Goal: Transaction & Acquisition: Purchase product/service

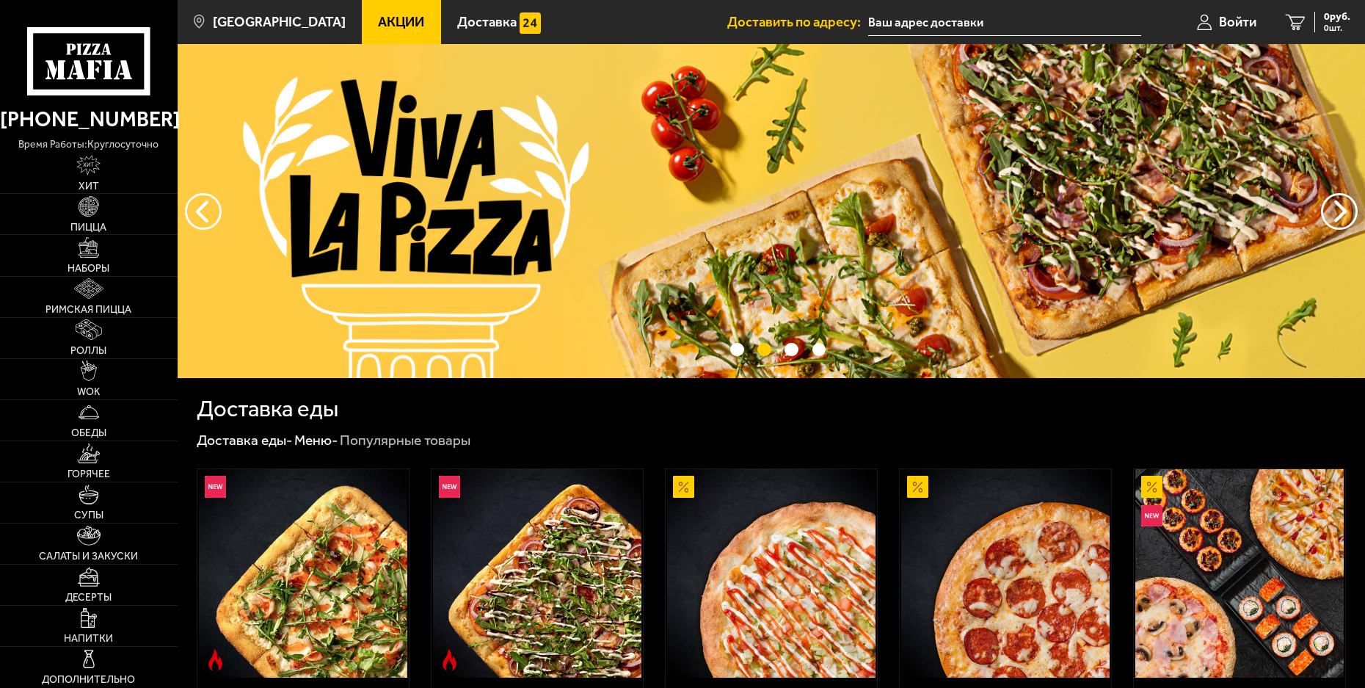
type input "[STREET_ADDRESS]"
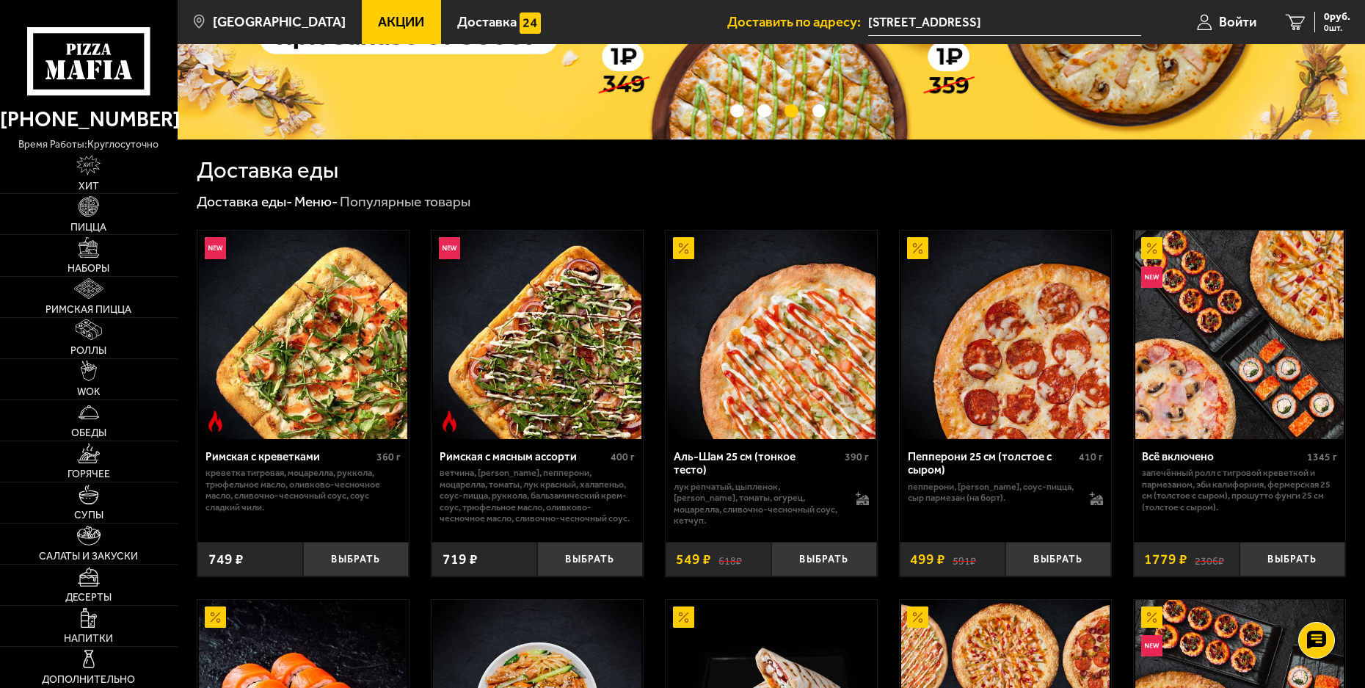
scroll to position [220, 0]
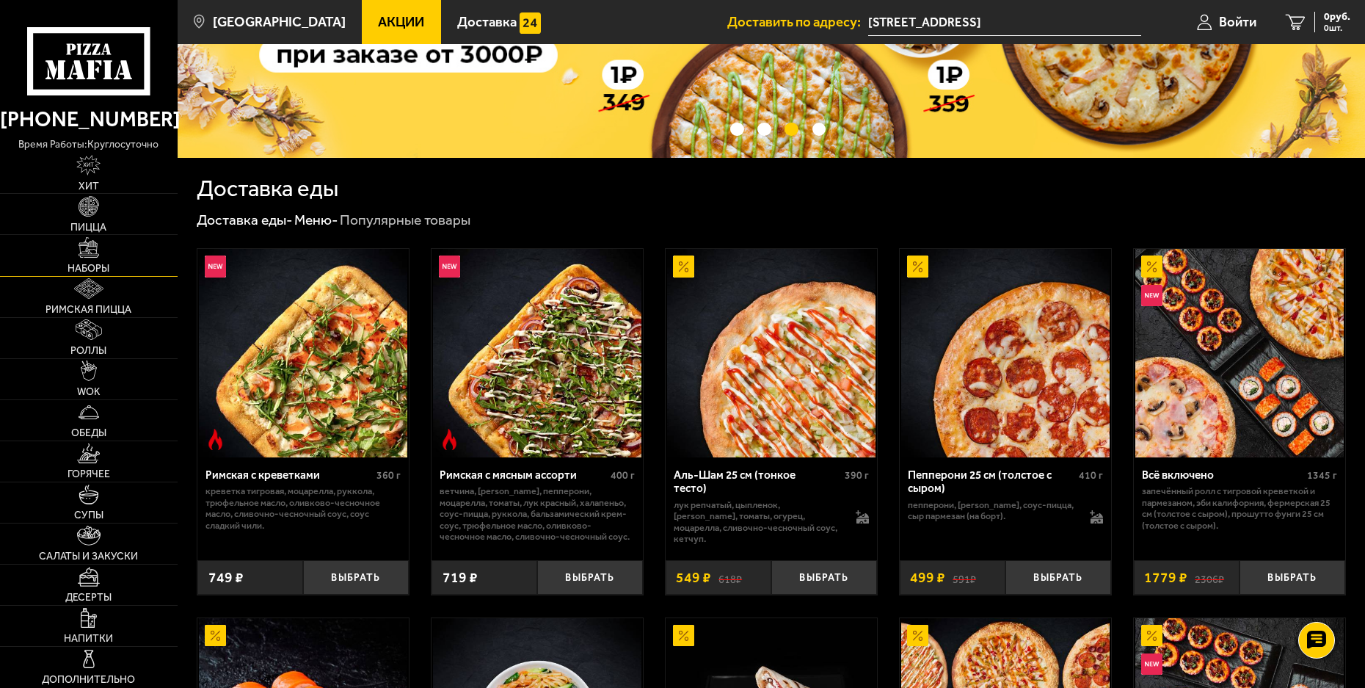
click at [96, 249] on img at bounding box center [89, 247] width 21 height 21
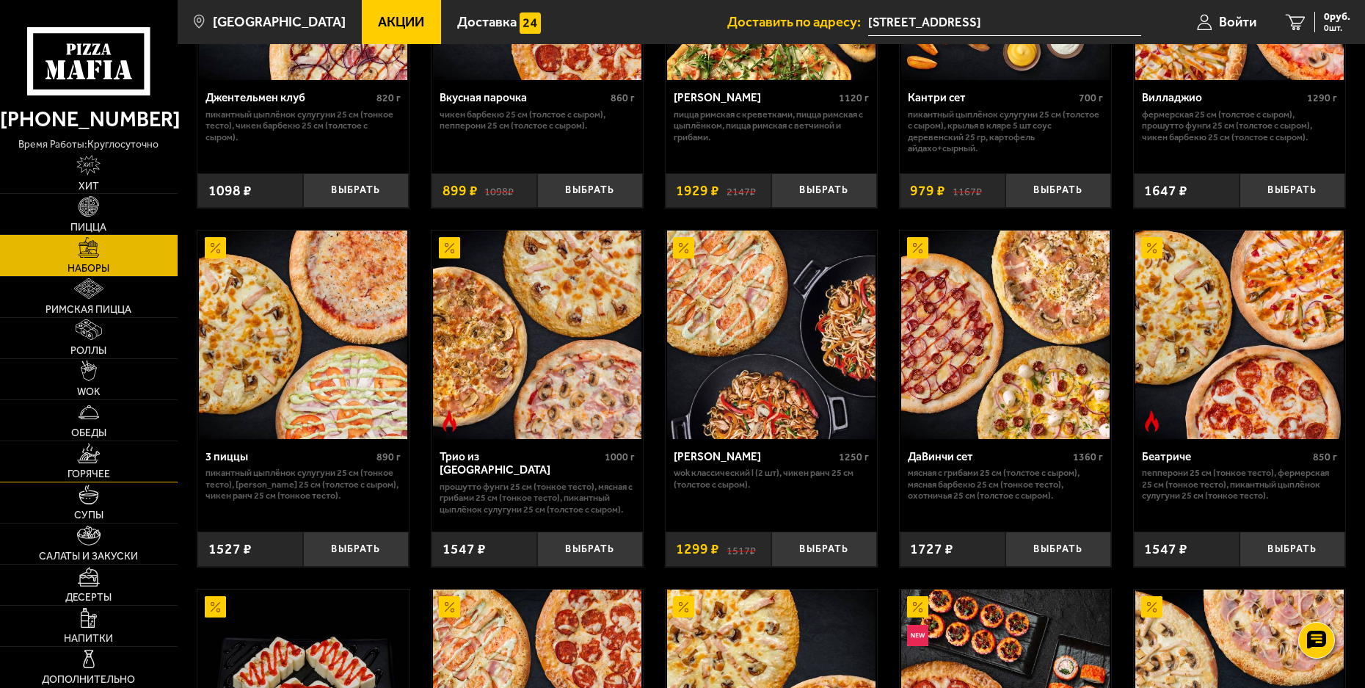
scroll to position [264, 0]
click at [87, 389] on span "WOK" at bounding box center [88, 392] width 23 height 10
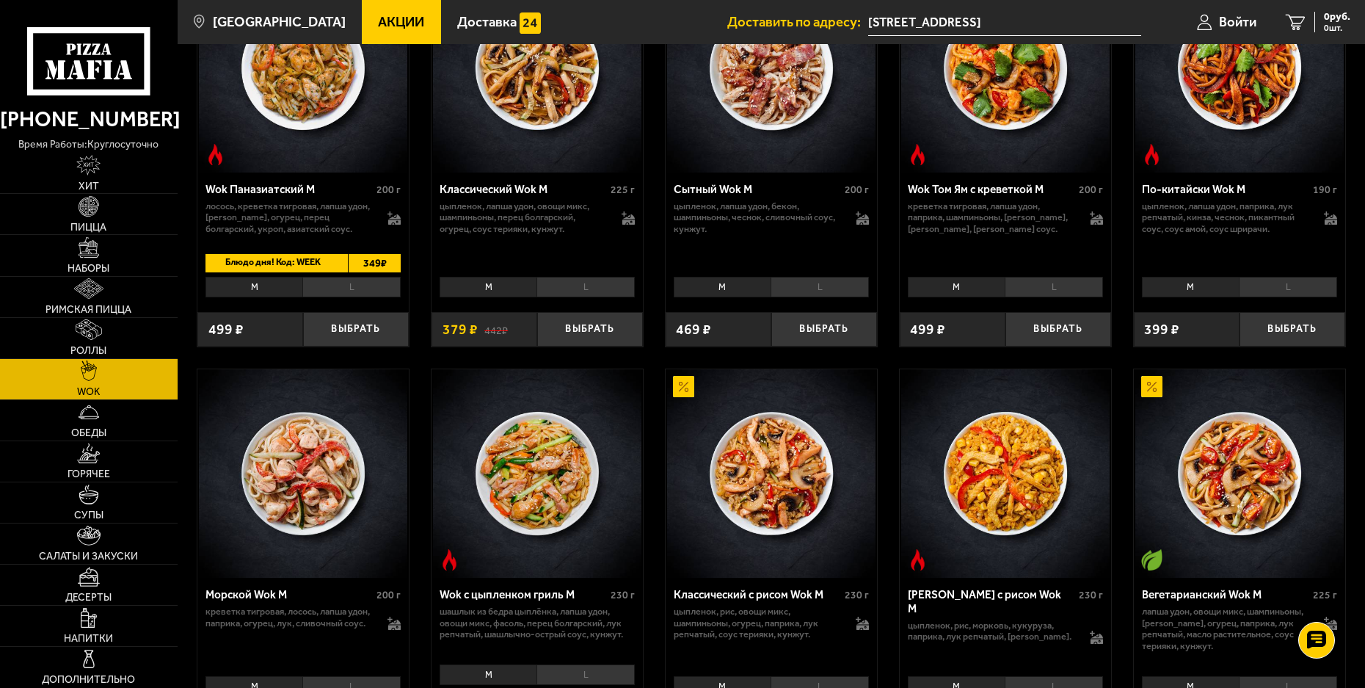
scroll to position [278, 0]
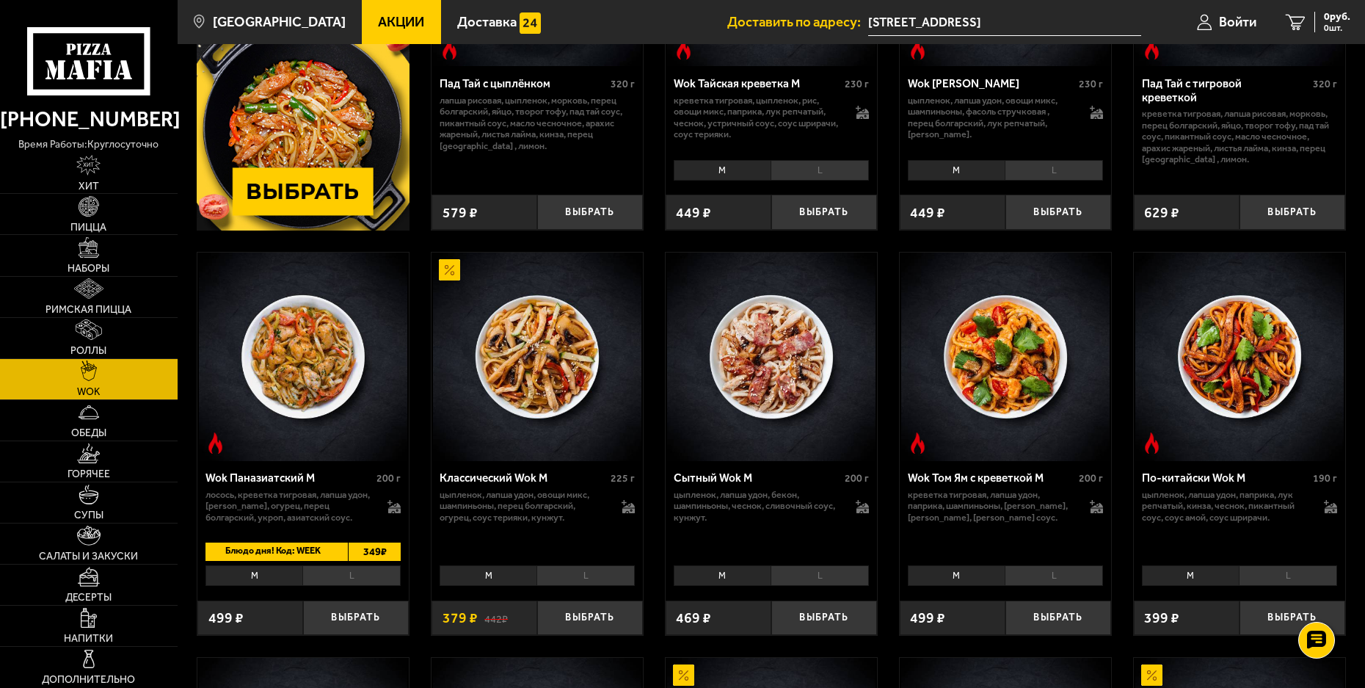
click at [338, 577] on li "L" at bounding box center [351, 575] width 98 height 21
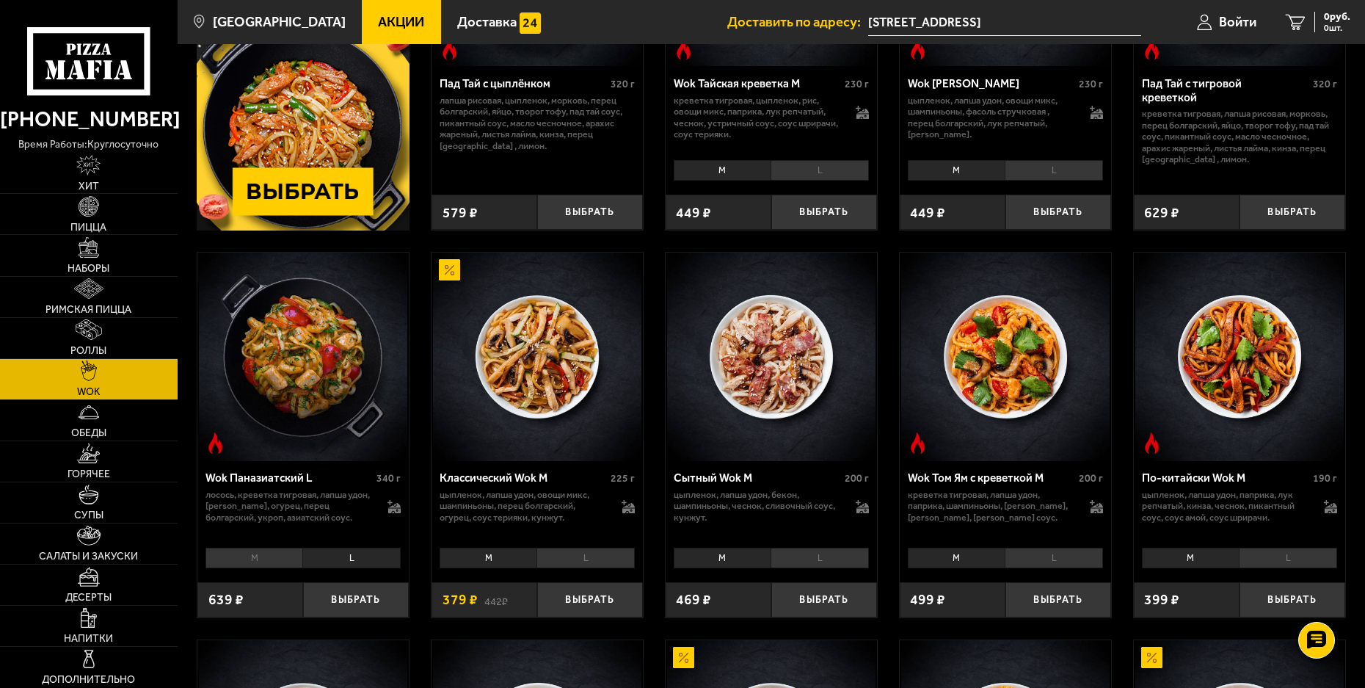
click at [257, 553] on li "M" at bounding box center [255, 558] width 98 height 21
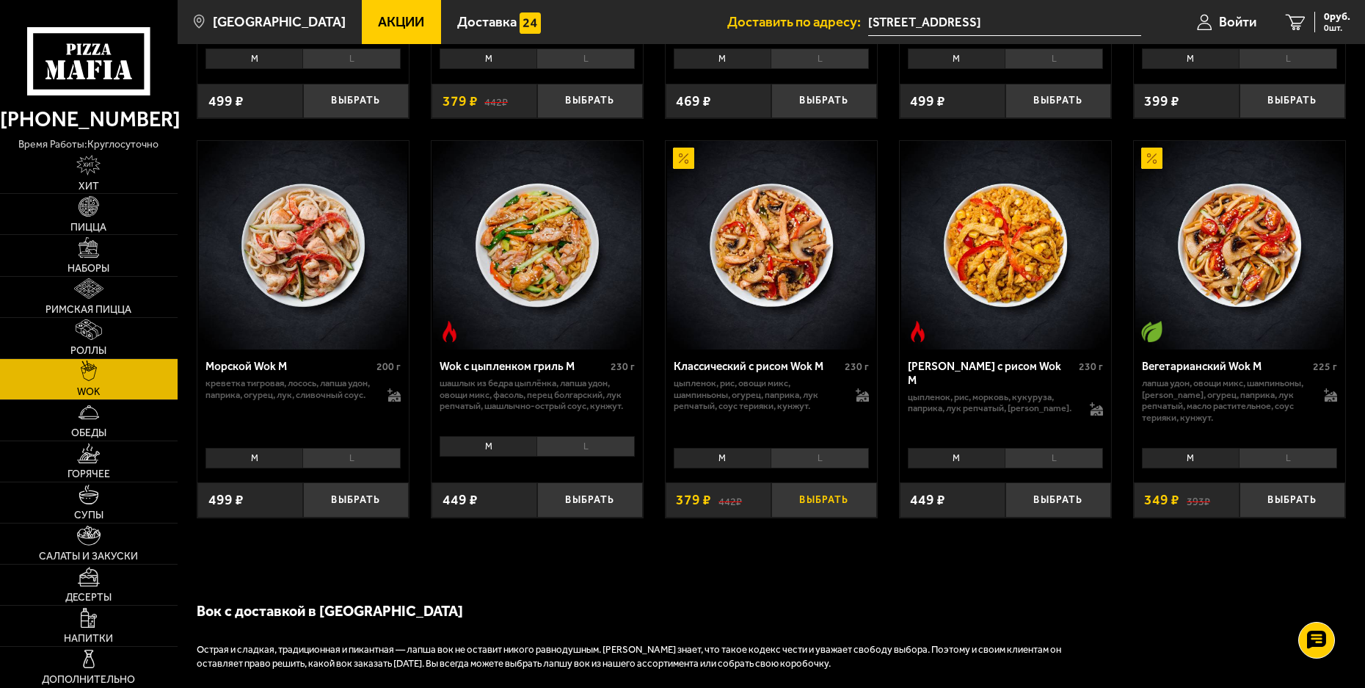
scroll to position [1028, 0]
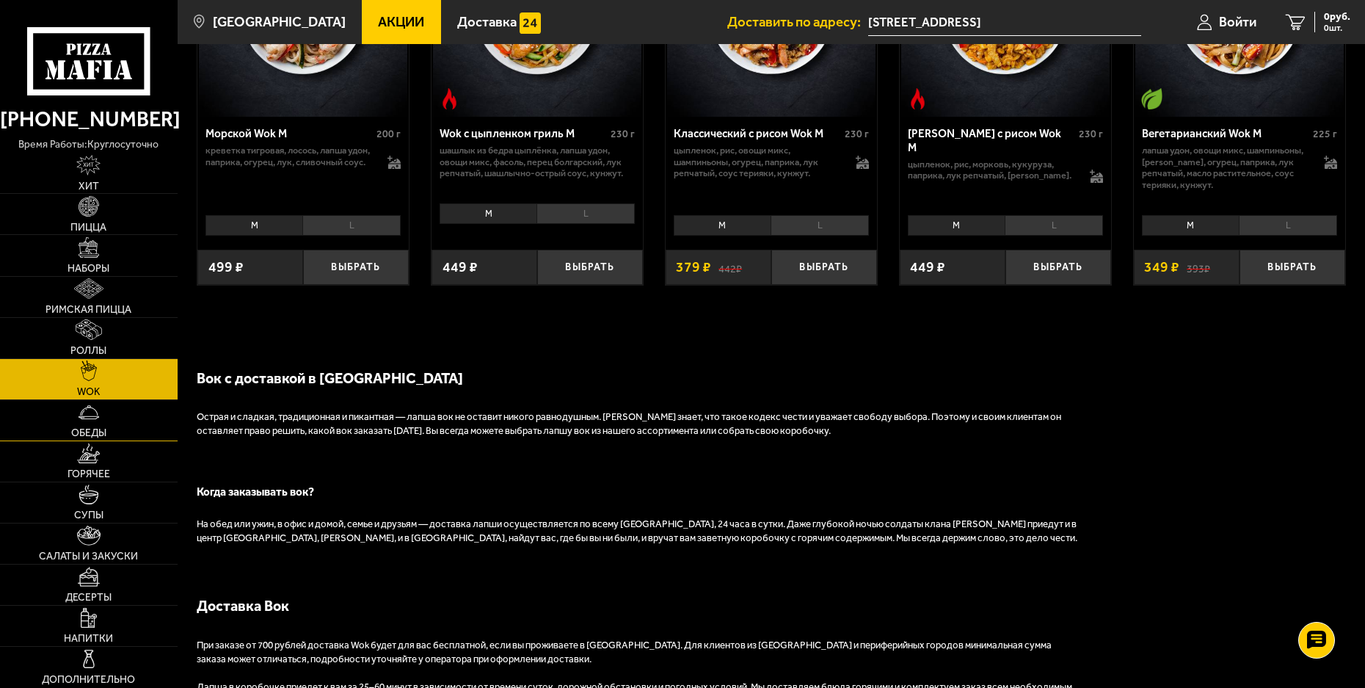
click at [95, 422] on img at bounding box center [89, 412] width 21 height 21
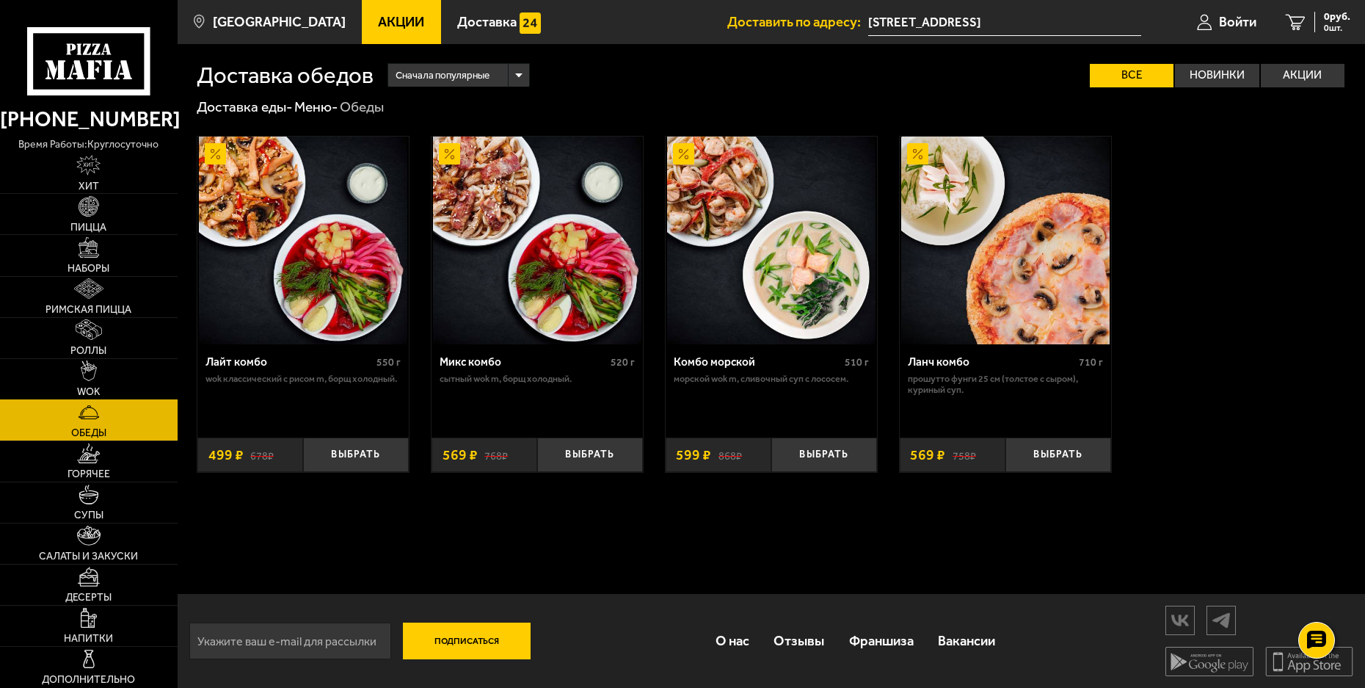
scroll to position [1, 0]
click at [81, 182] on span "Хит" at bounding box center [89, 186] width 21 height 10
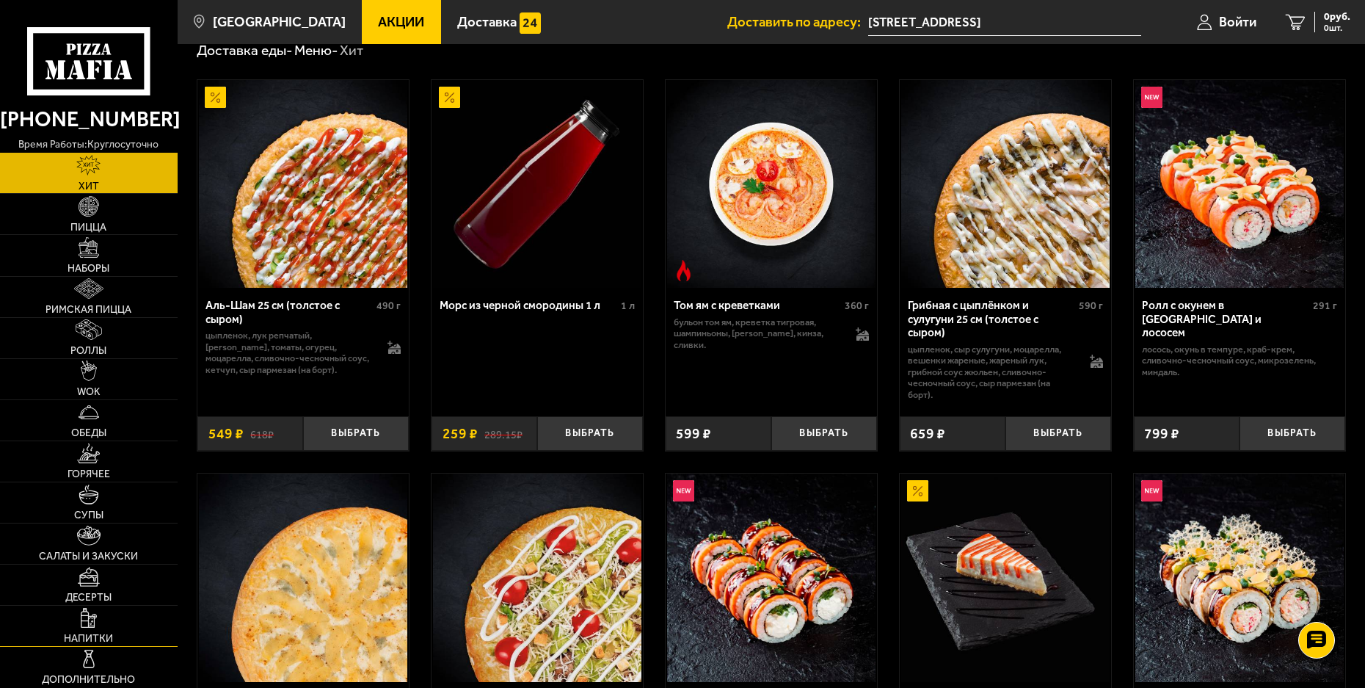
scroll to position [73, 0]
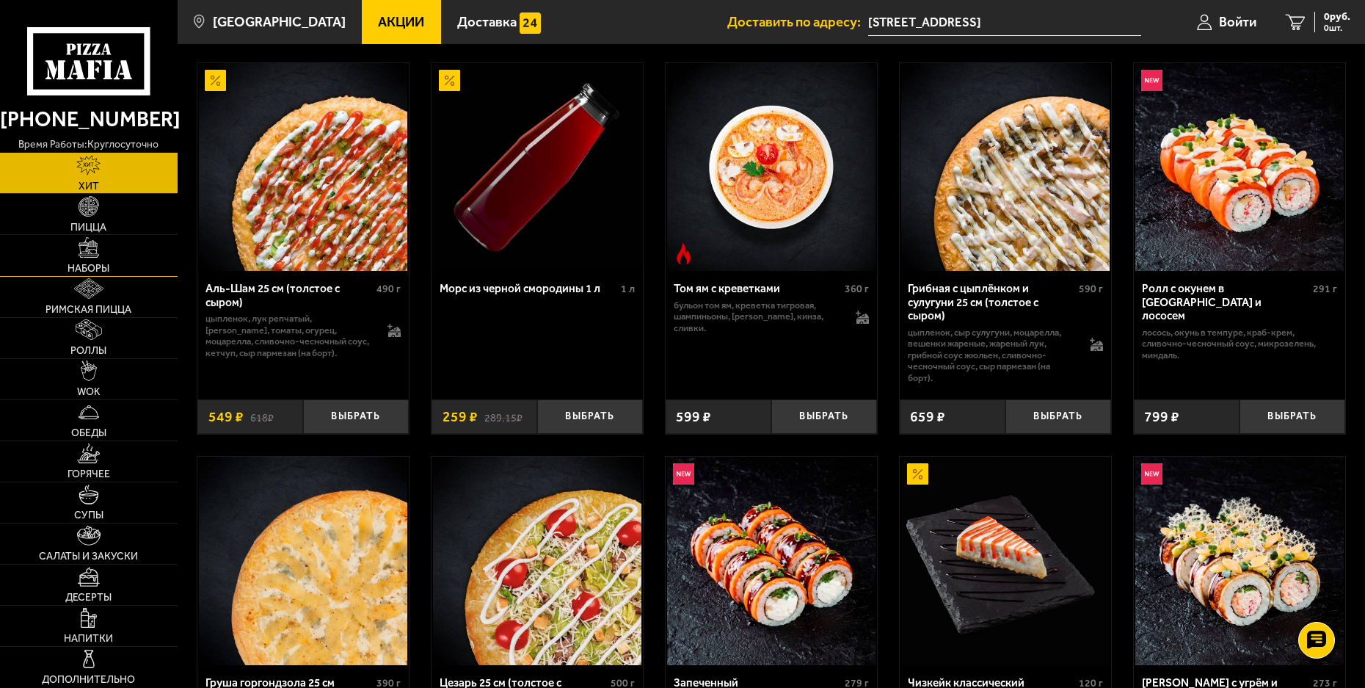
click at [120, 247] on link "Наборы" at bounding box center [89, 255] width 178 height 40
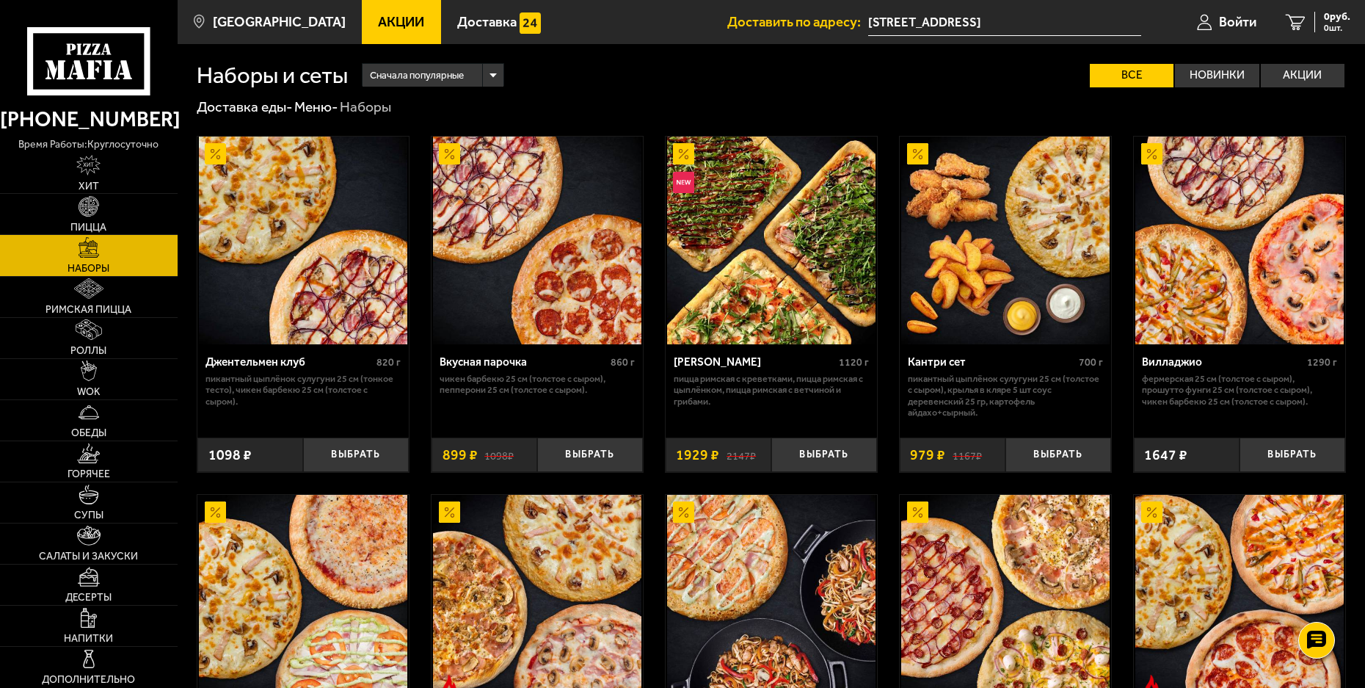
click at [1308, 61] on div "Наборы и сеты Сначала популярные Все Новинки Акции Пожелания Острое блюдо Пикан…" at bounding box center [771, 65] width 1149 height 43
click at [1300, 74] on label "Акции" at bounding box center [1303, 75] width 84 height 23
click at [0, 0] on input "Акции" at bounding box center [0, 0] width 0 height 0
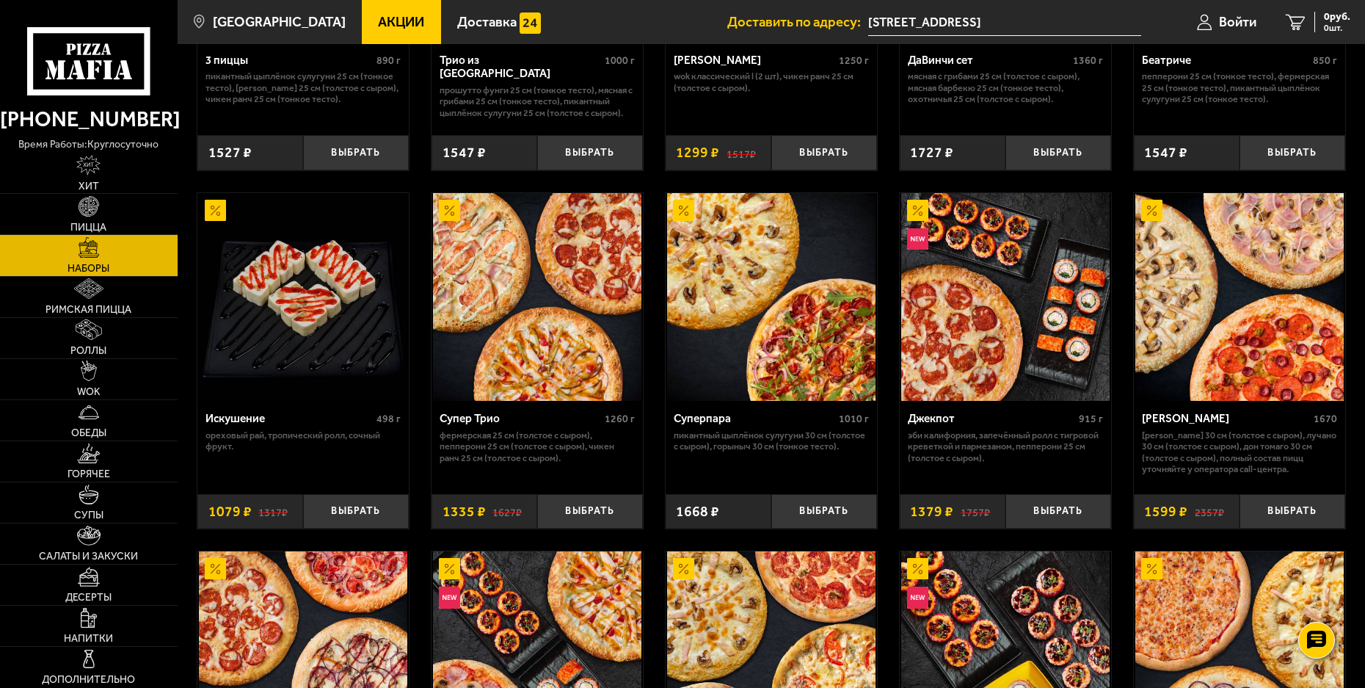
scroll to position [734, 0]
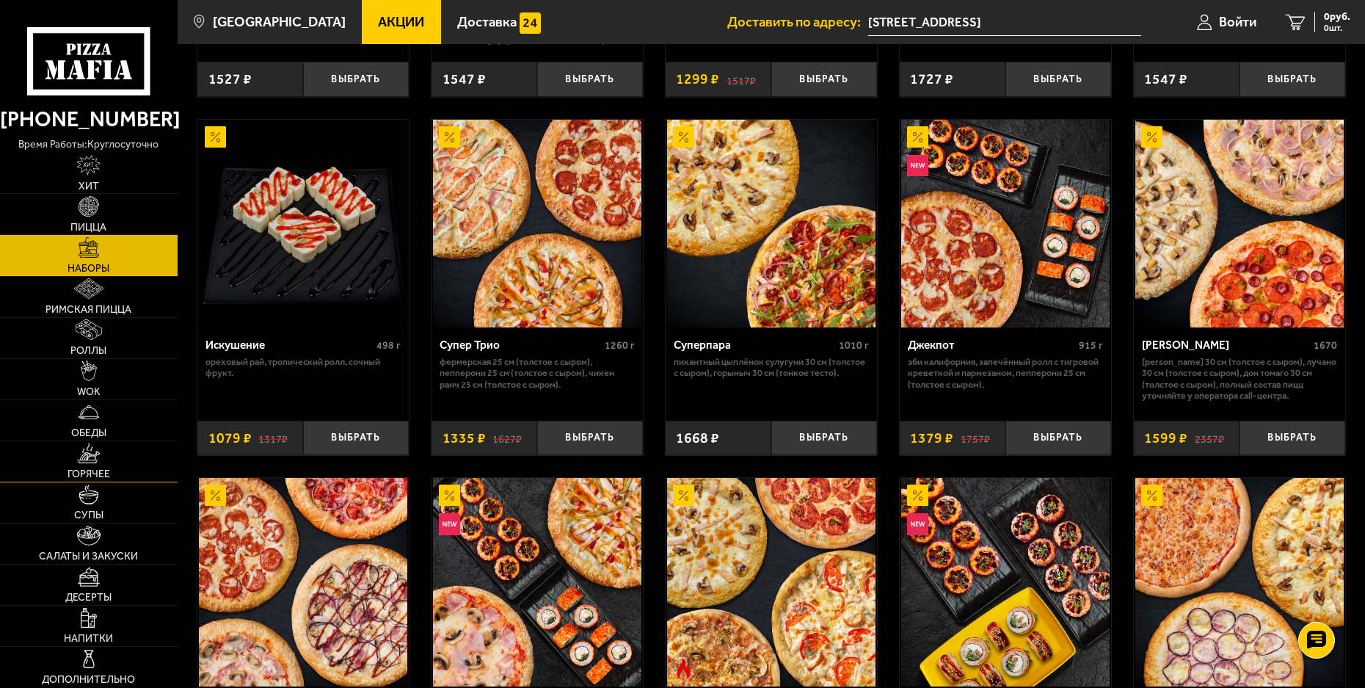
click at [92, 469] on span "Горячее" at bounding box center [89, 474] width 43 height 10
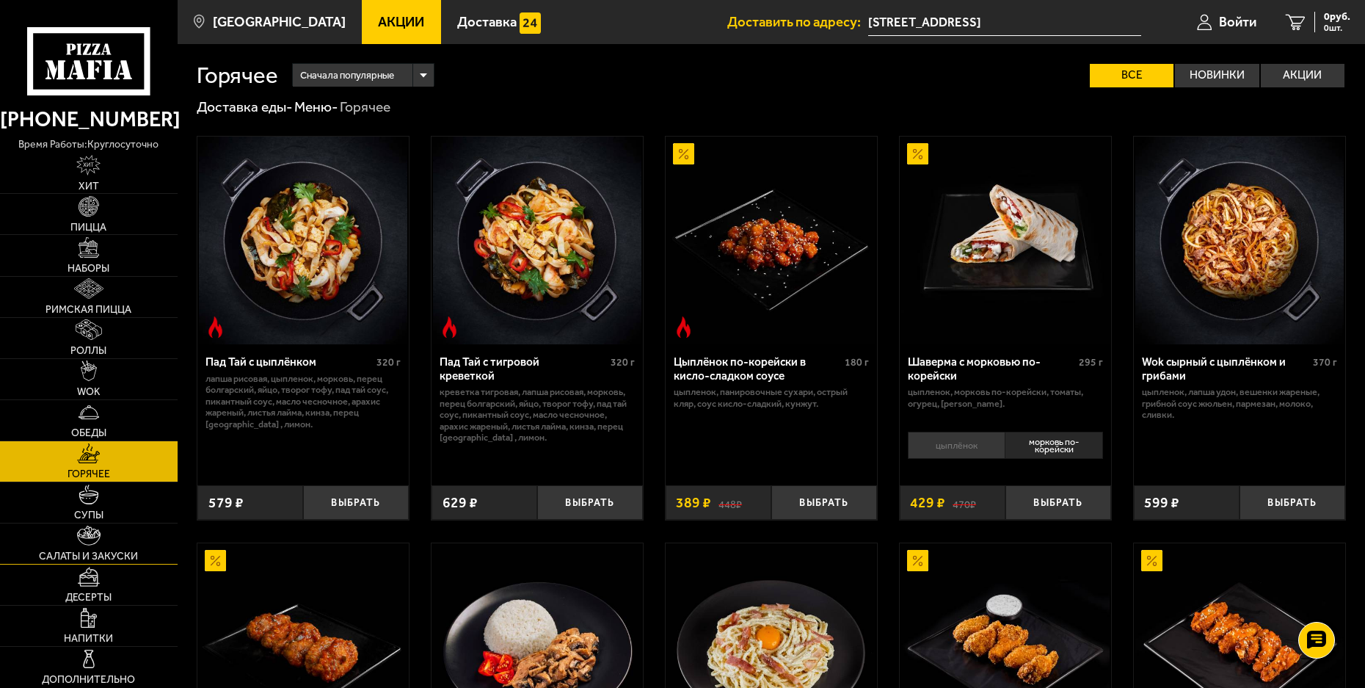
click at [84, 534] on img at bounding box center [88, 536] width 23 height 21
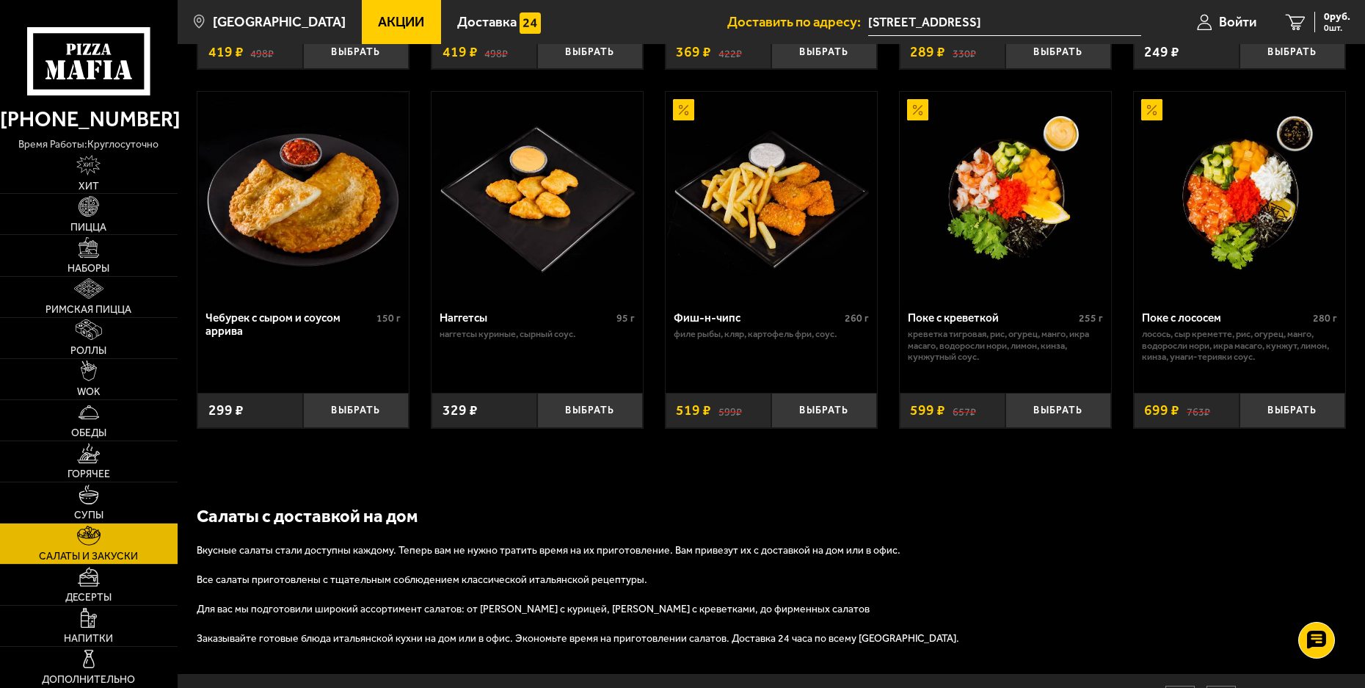
scroll to position [807, 0]
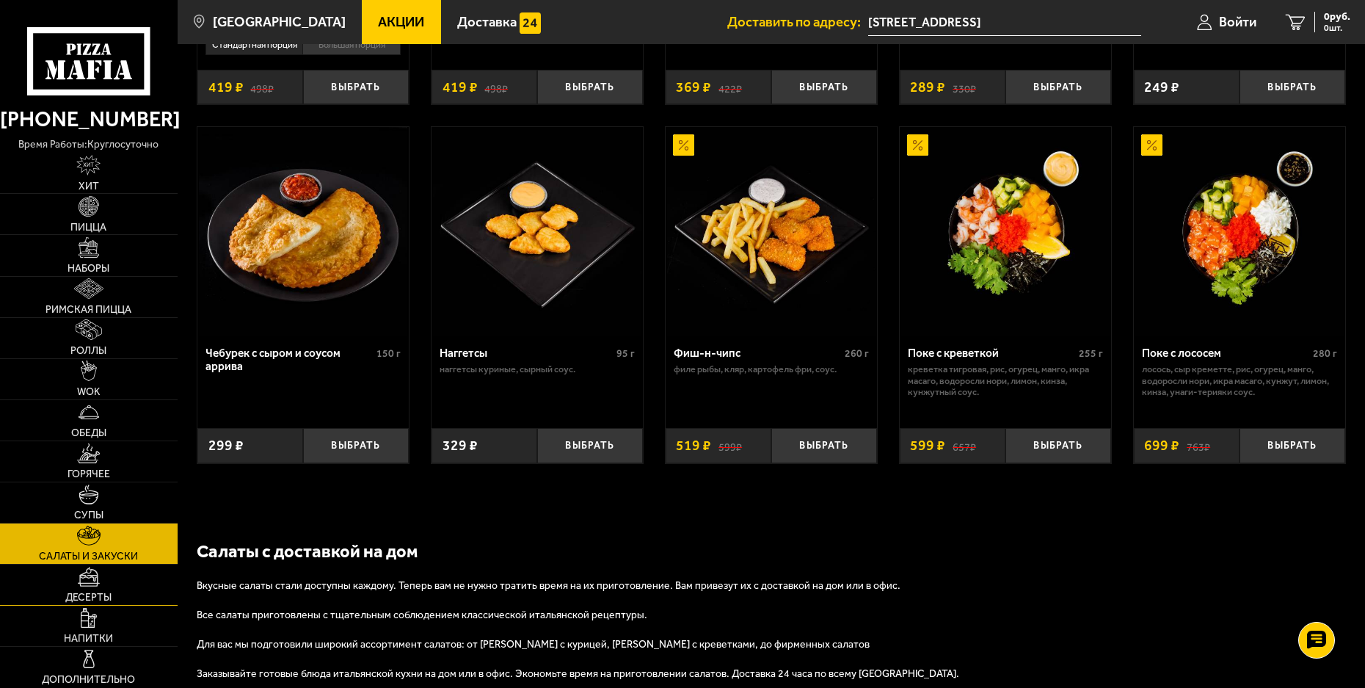
click at [96, 578] on img at bounding box center [89, 577] width 23 height 21
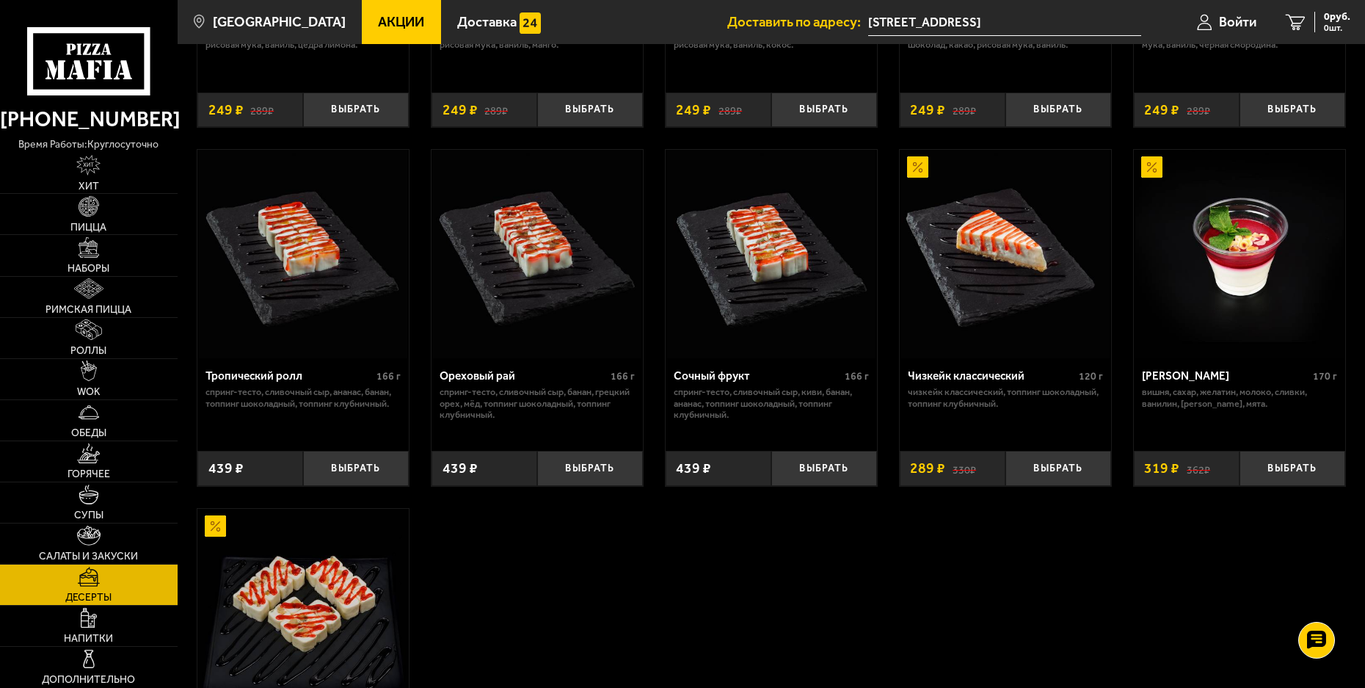
scroll to position [279, 0]
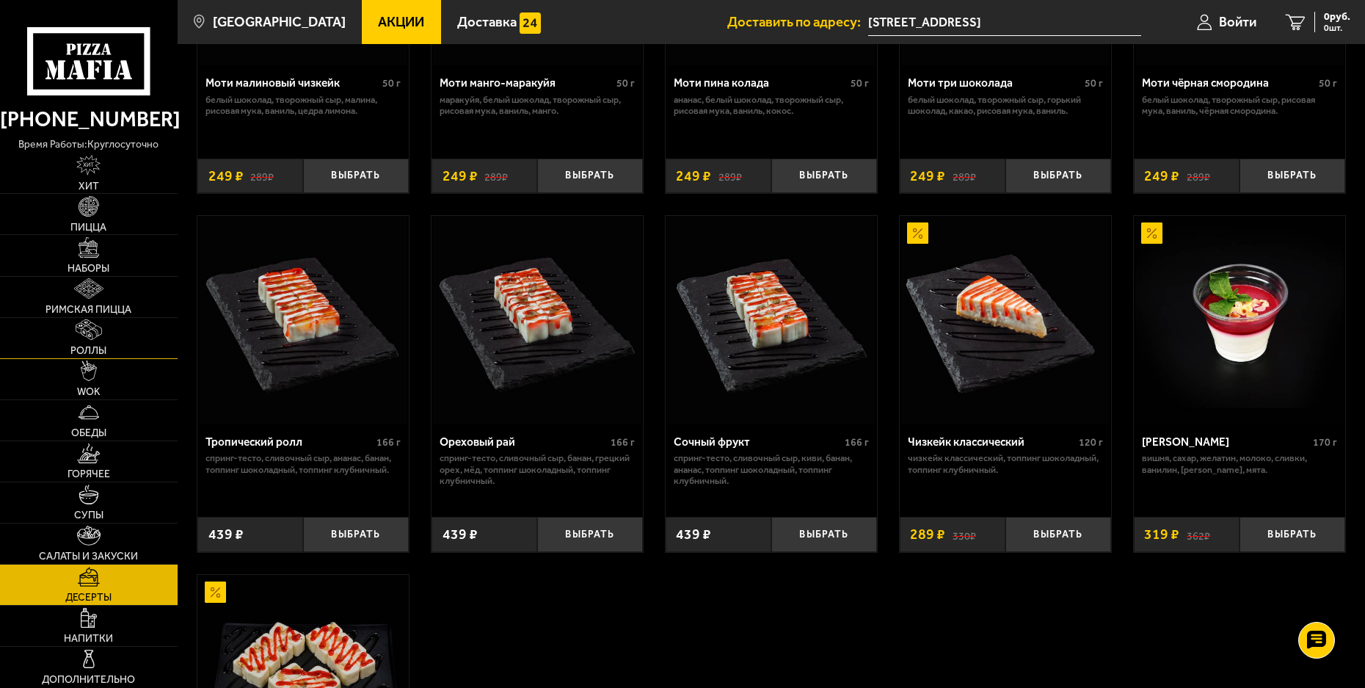
click at [102, 340] on img at bounding box center [89, 329] width 26 height 21
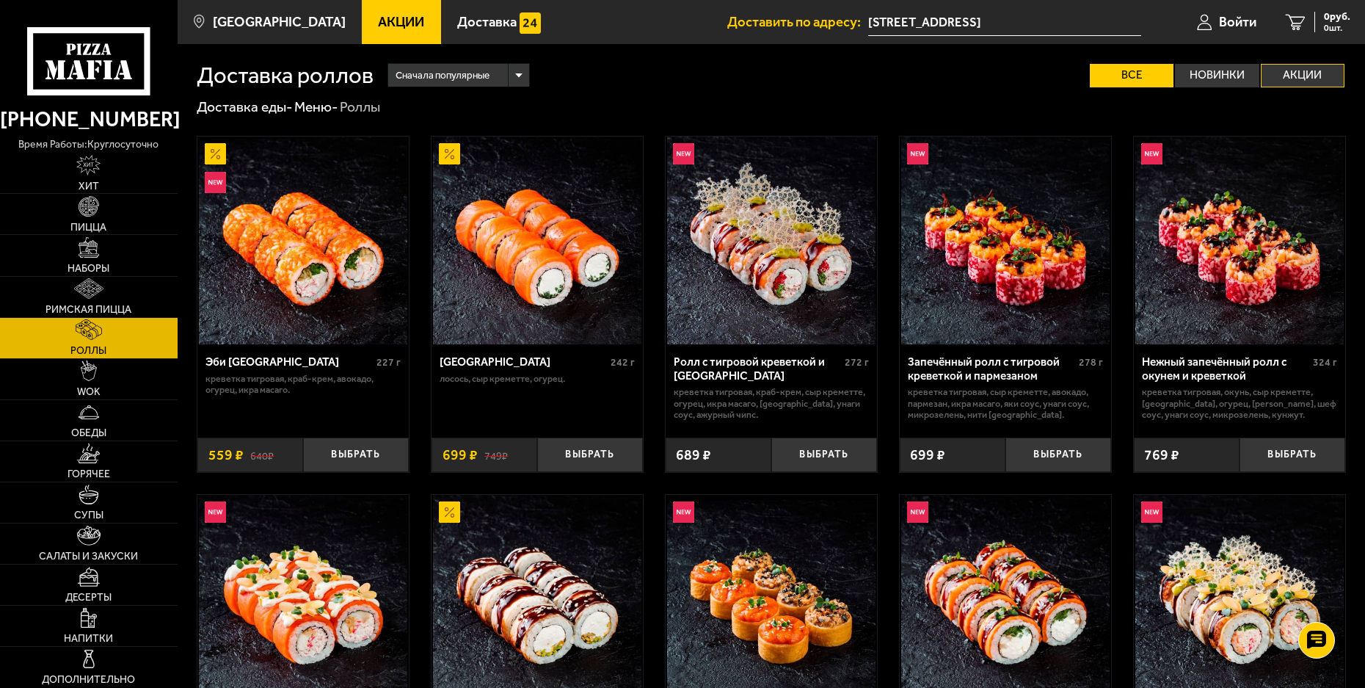
click at [1279, 77] on label "Акции" at bounding box center [1303, 75] width 84 height 23
click at [0, 0] on input "Акции" at bounding box center [0, 0] width 0 height 0
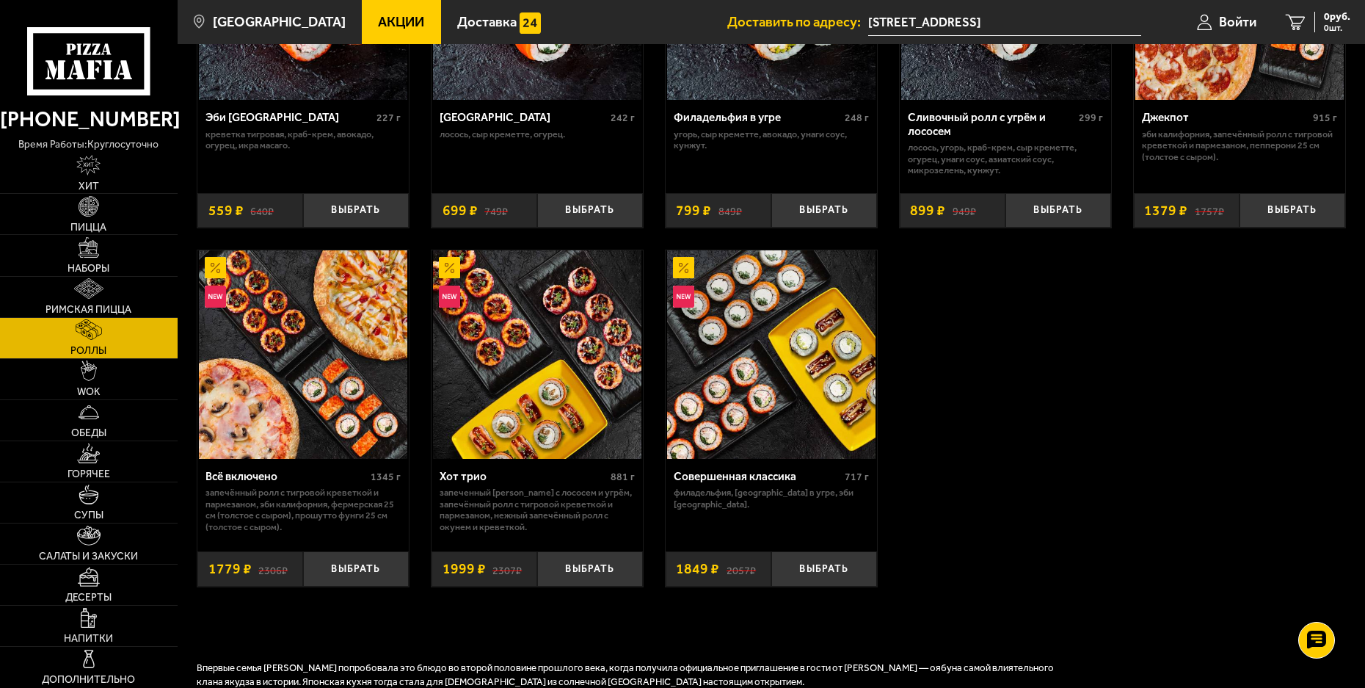
scroll to position [294, 0]
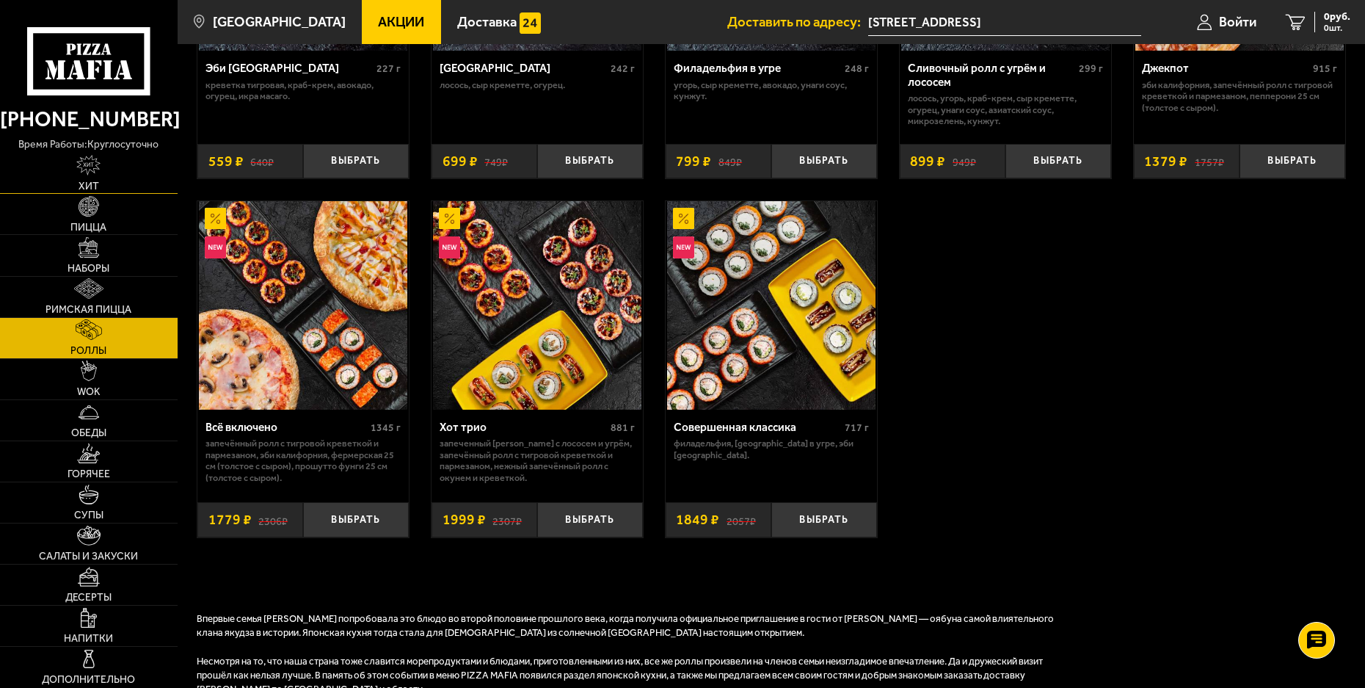
click at [90, 167] on img at bounding box center [88, 165] width 24 height 21
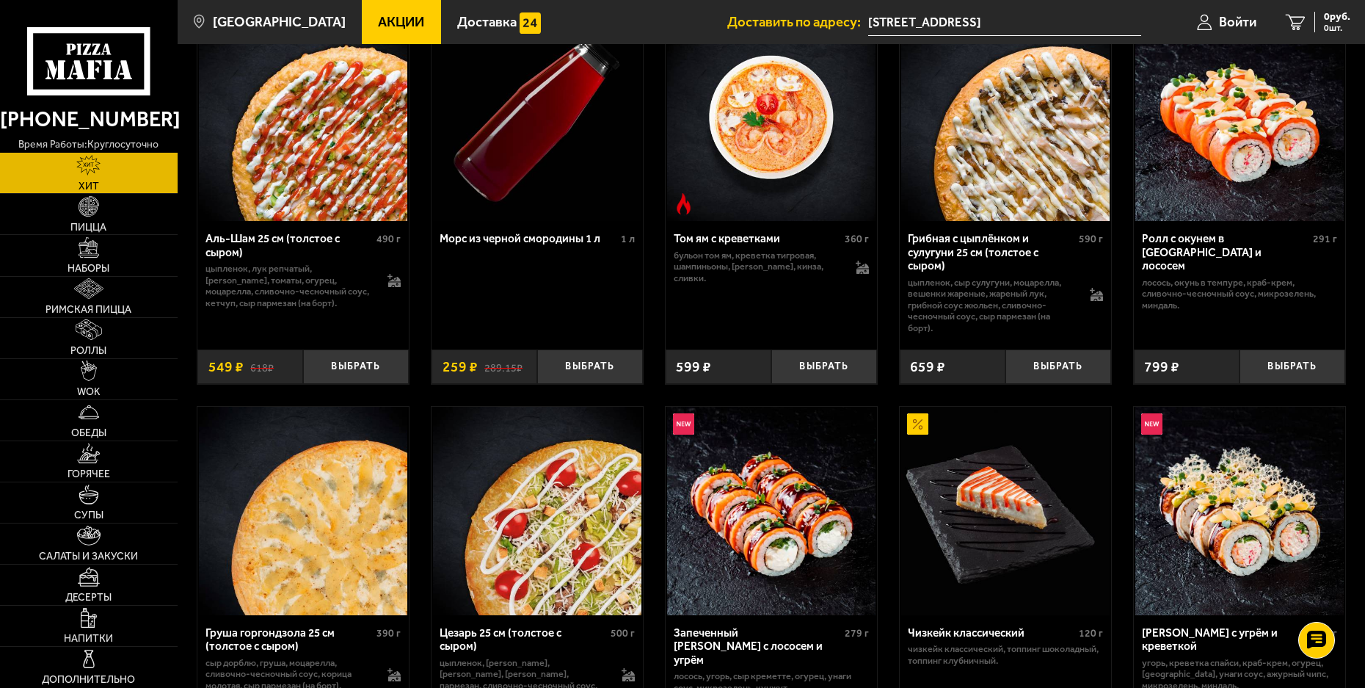
scroll to position [270, 0]
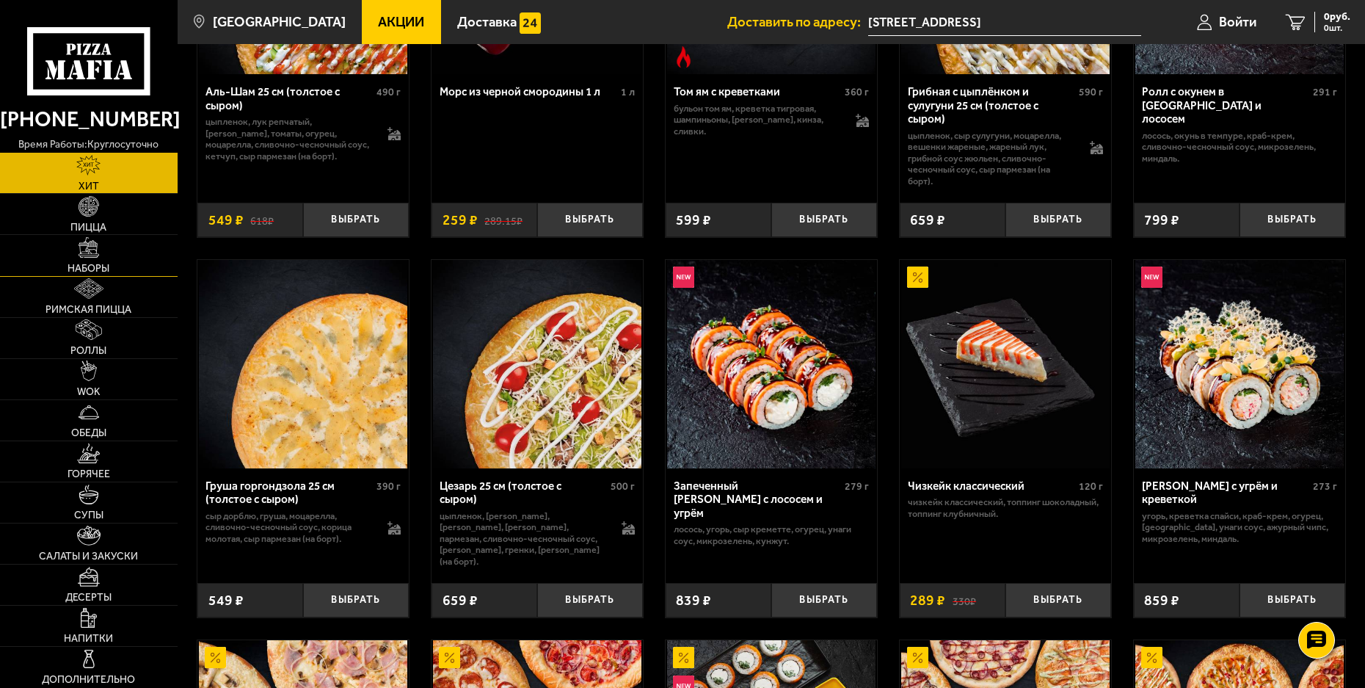
click at [90, 252] on img at bounding box center [89, 247] width 21 height 21
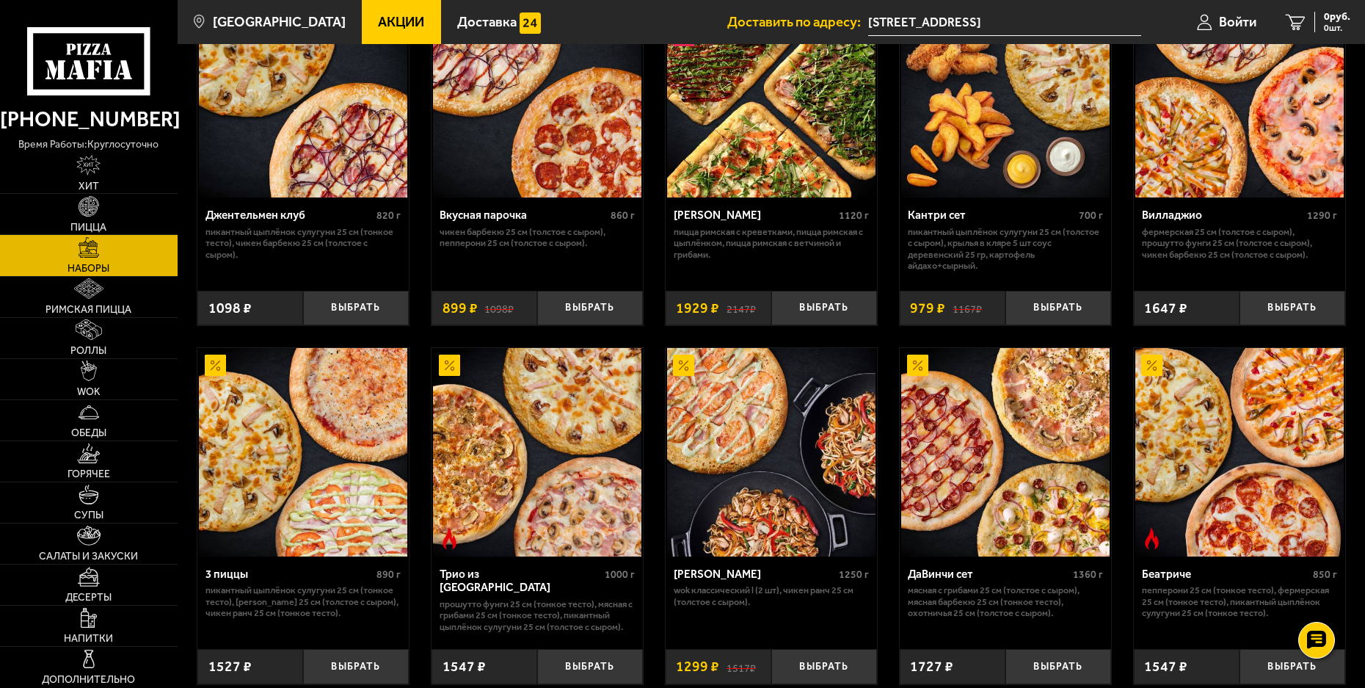
scroll to position [220, 0]
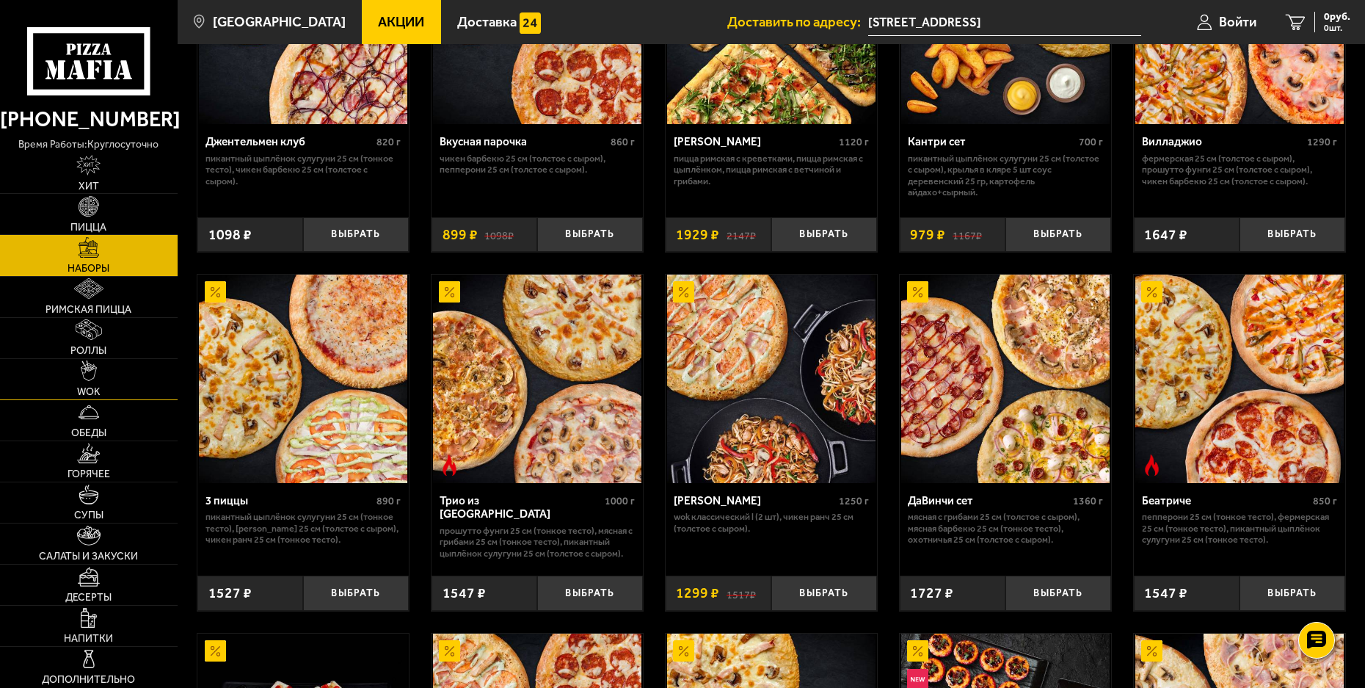
click at [87, 389] on span "WOK" at bounding box center [88, 392] width 23 height 10
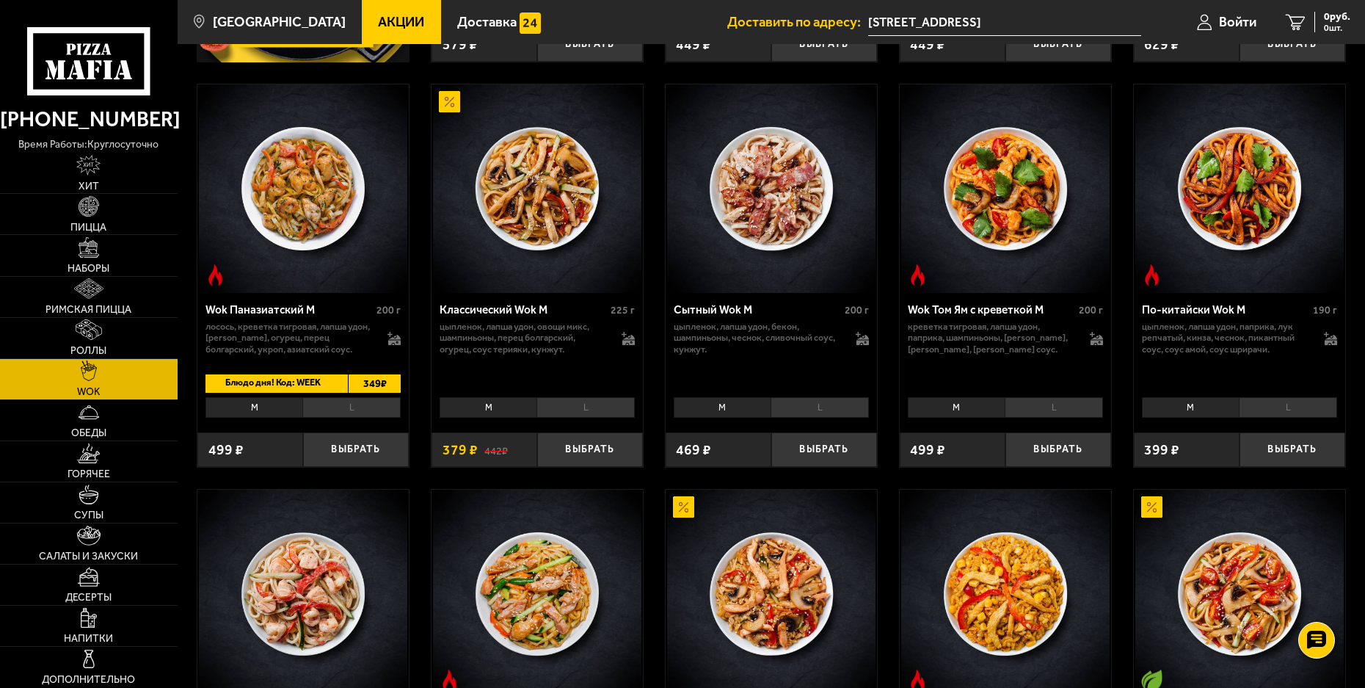
scroll to position [440, 0]
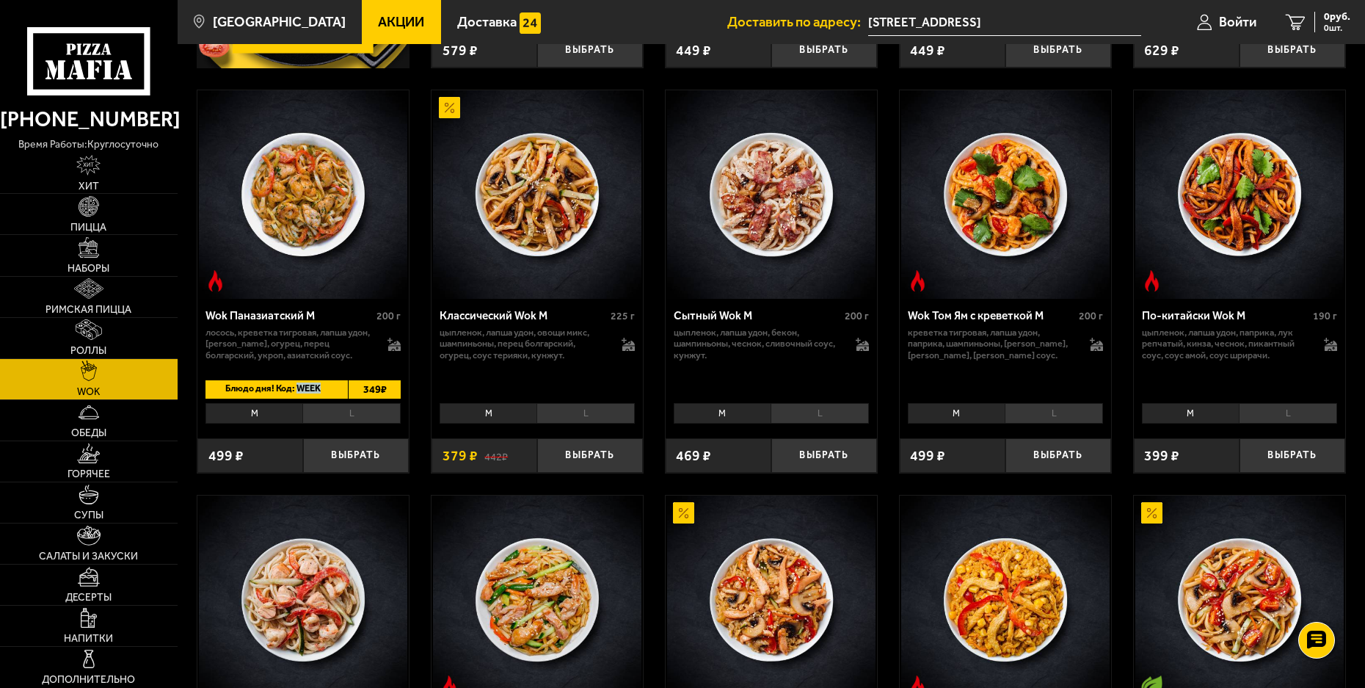
drag, startPoint x: 322, startPoint y: 386, endPoint x: 300, endPoint y: 387, distance: 22.0
click at [300, 387] on span "Блюдо дня! Код: WEEK" at bounding box center [271, 389] width 130 height 18
copy span "WEEK"
click at [363, 460] on button "Выбрать" at bounding box center [356, 455] width 106 height 34
click at [398, 460] on button "+" at bounding box center [391, 455] width 35 height 34
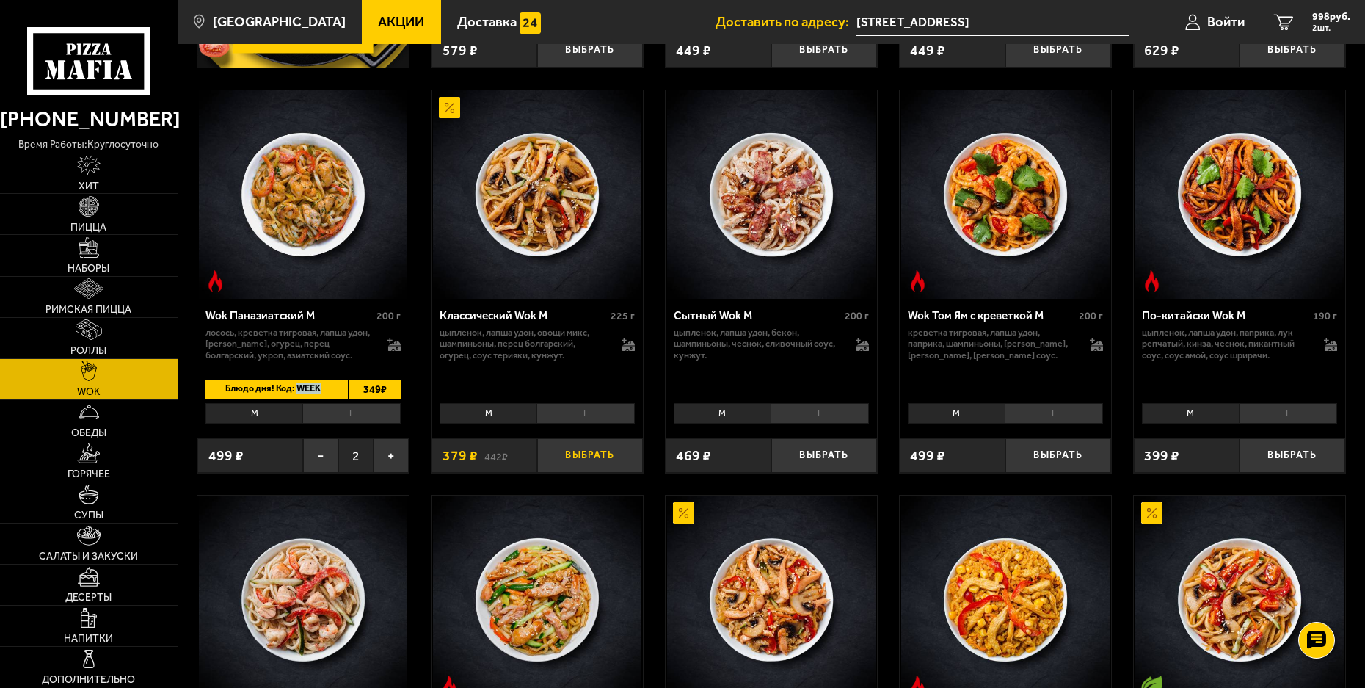
click at [600, 450] on button "Выбрать" at bounding box center [590, 455] width 106 height 34
click at [1210, 21] on span "Войти" at bounding box center [1220, 22] width 37 height 14
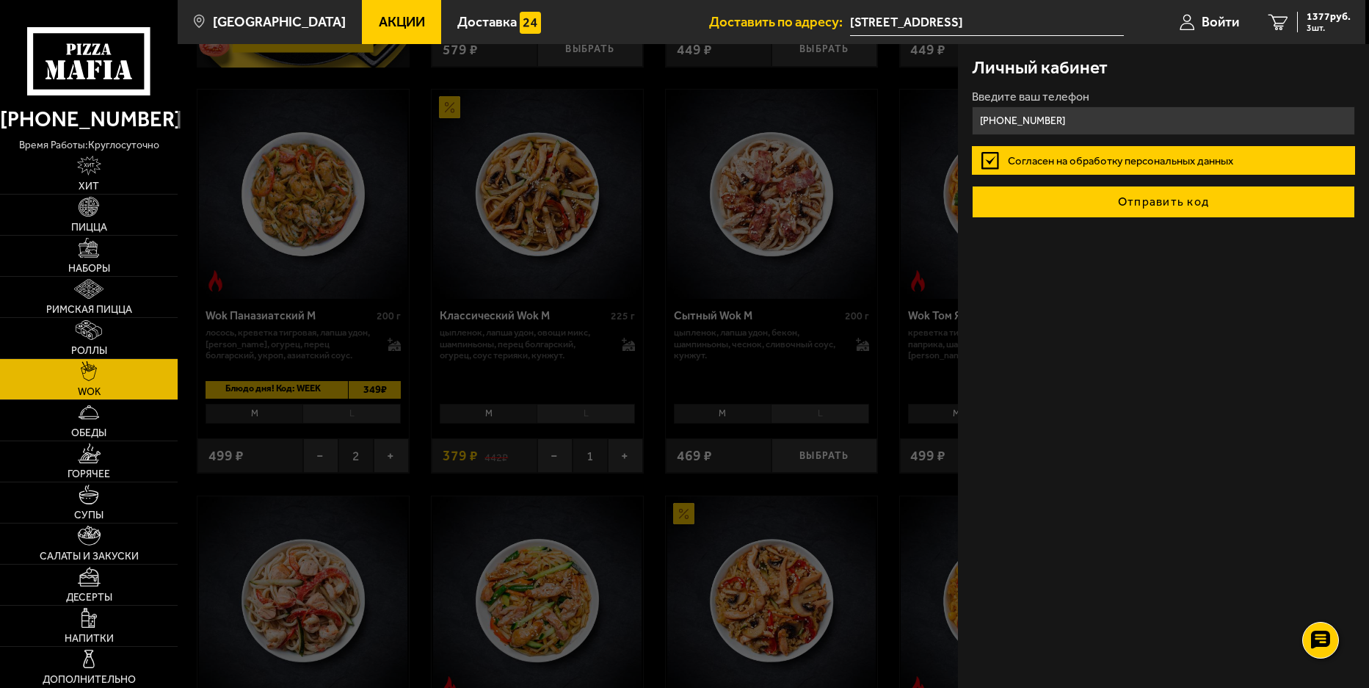
type input "[PHONE_NUMBER]"
click at [1117, 197] on button "Отправить код" at bounding box center [1163, 202] width 382 height 32
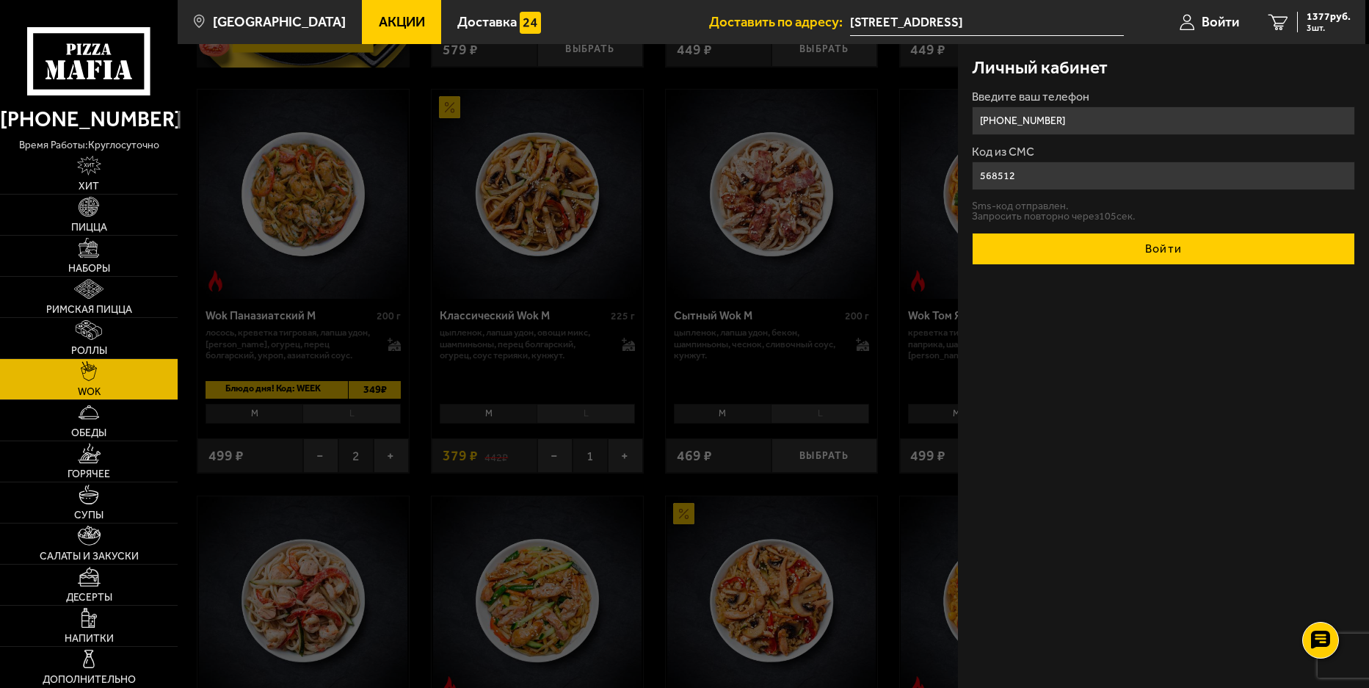
type input "568512"
click at [1171, 240] on button "Войти" at bounding box center [1163, 249] width 382 height 32
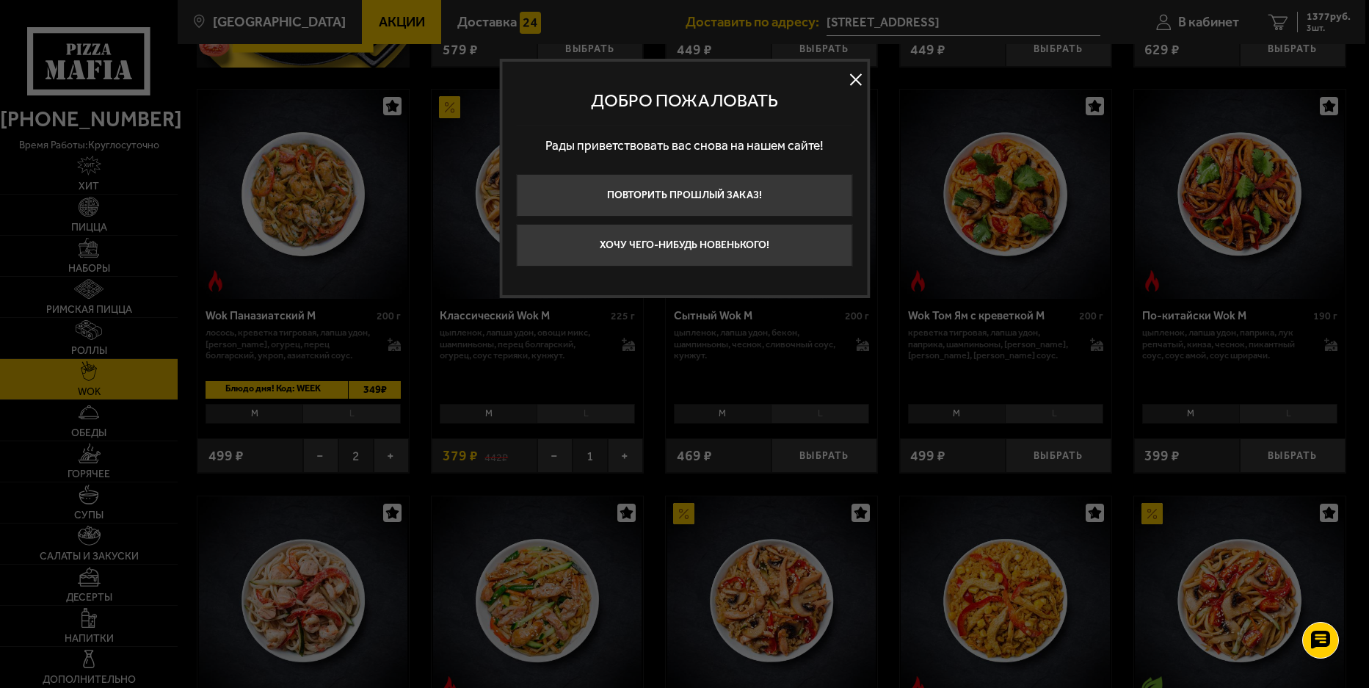
click at [857, 83] on button at bounding box center [856, 79] width 22 height 22
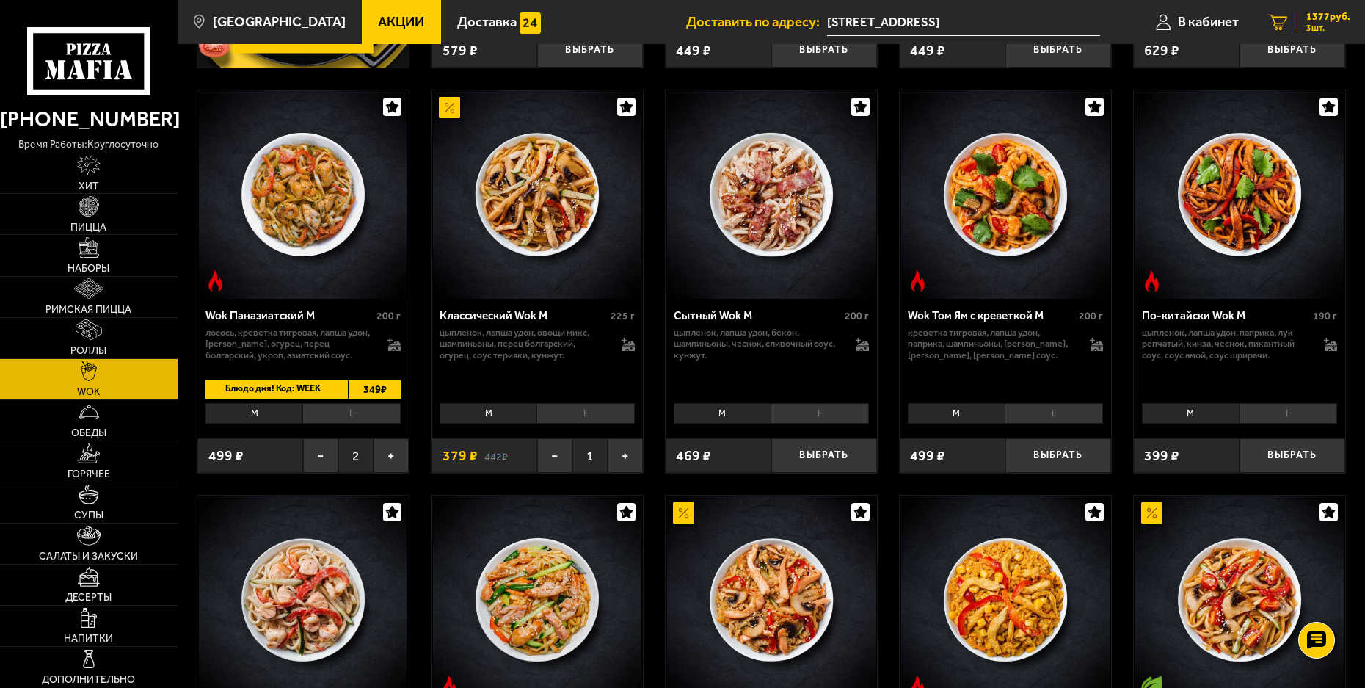
click at [1315, 14] on span "1377 руб." at bounding box center [1329, 17] width 44 height 10
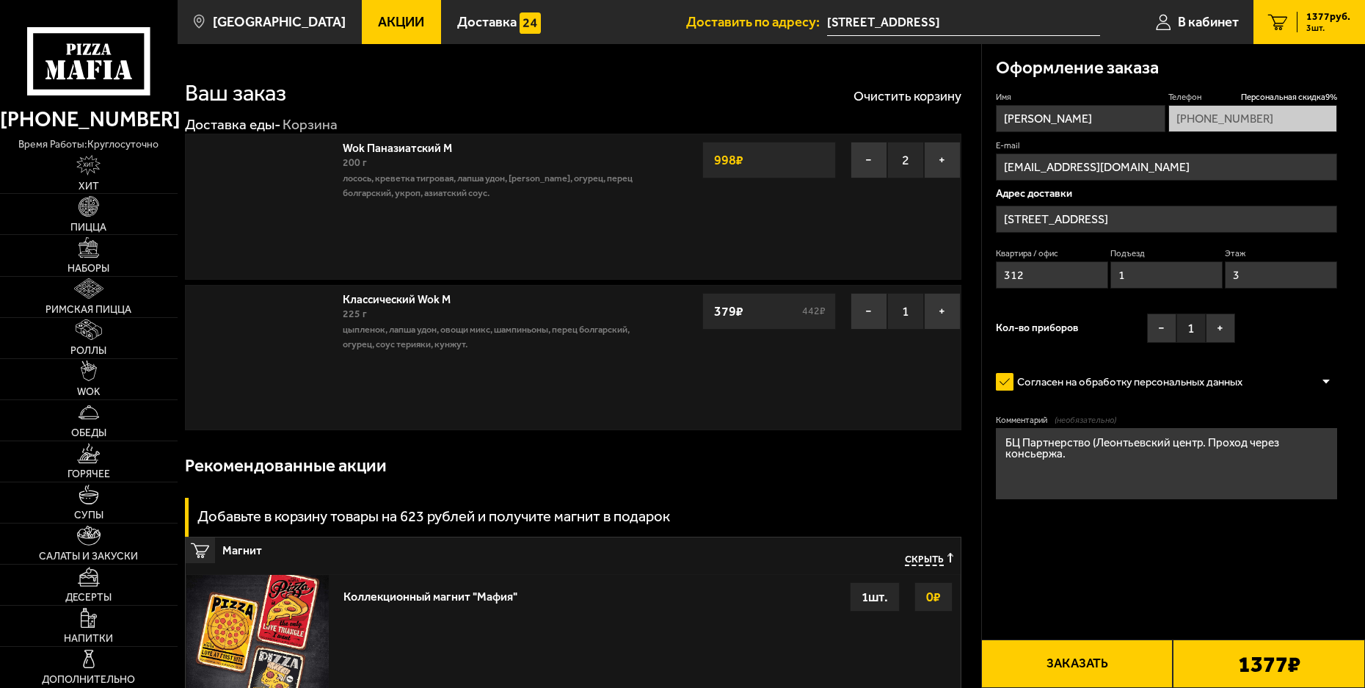
type input "[STREET_ADDRESS]"
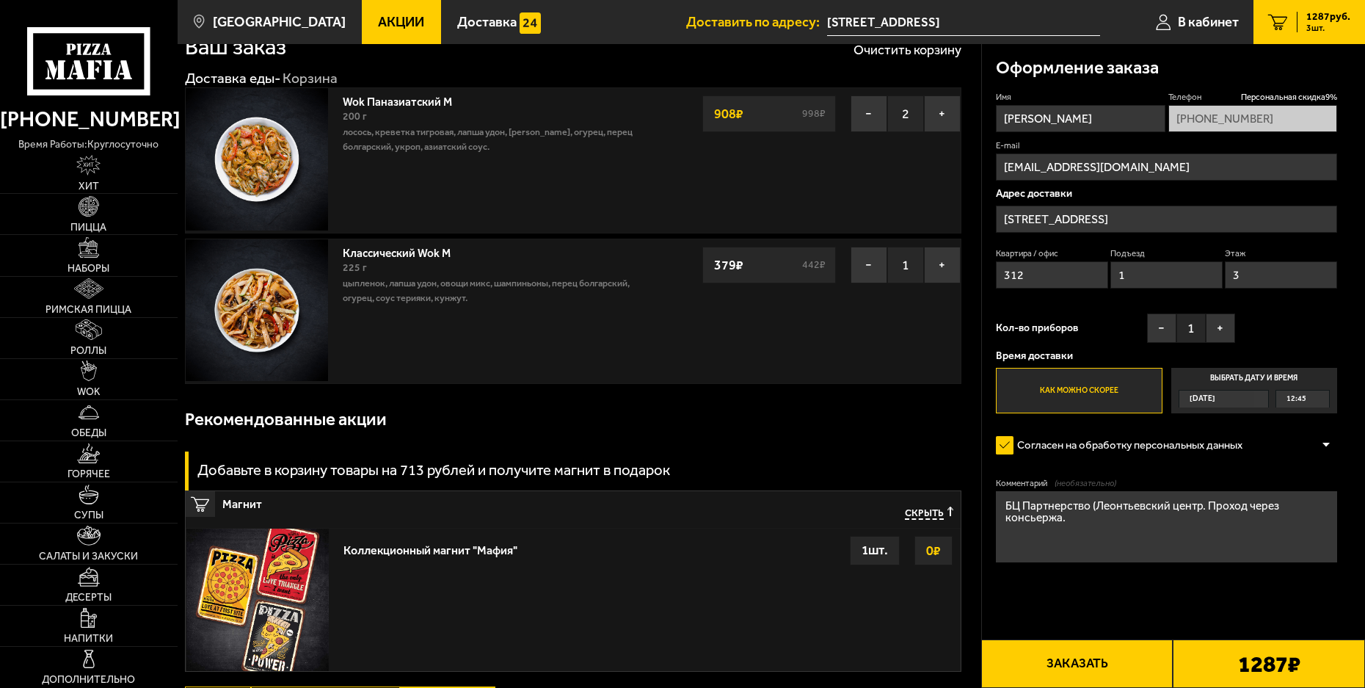
scroll to position [147, 0]
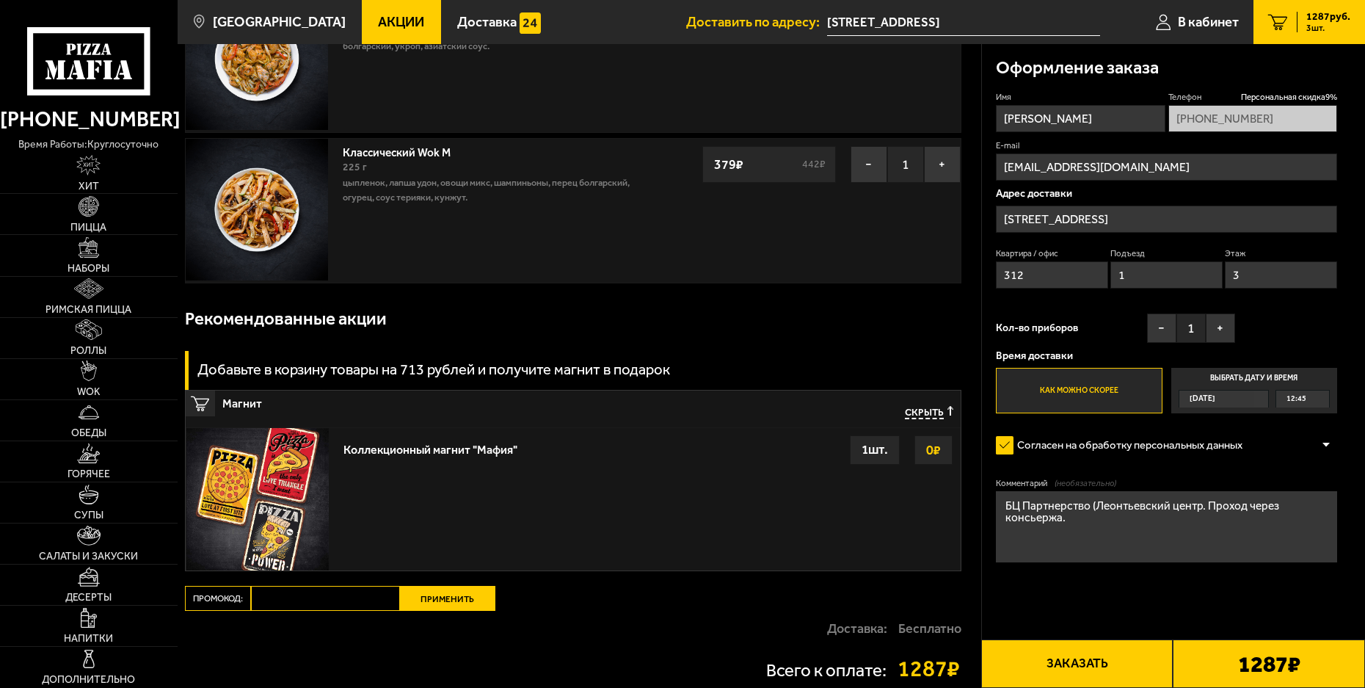
paste input "WEEK"
type input "WEEK"
click at [454, 604] on button "Применить" at bounding box center [447, 598] width 95 height 25
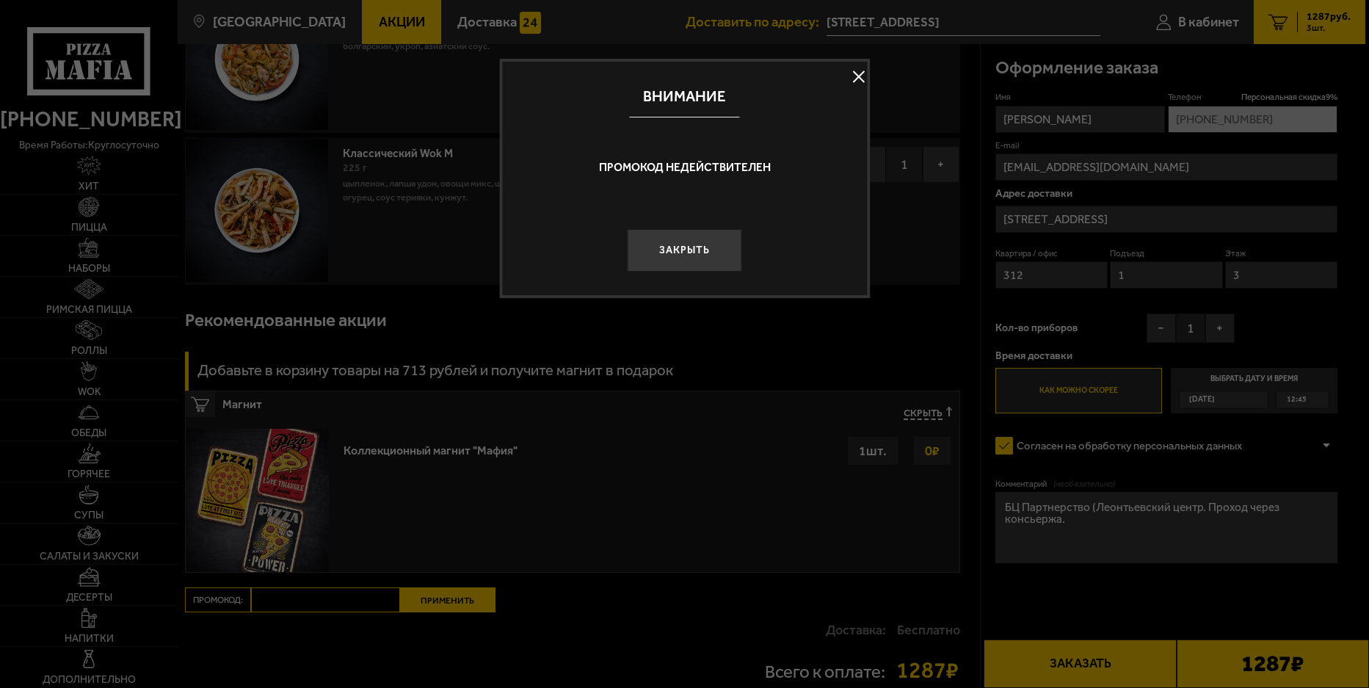
click at [858, 79] on button at bounding box center [859, 76] width 22 height 22
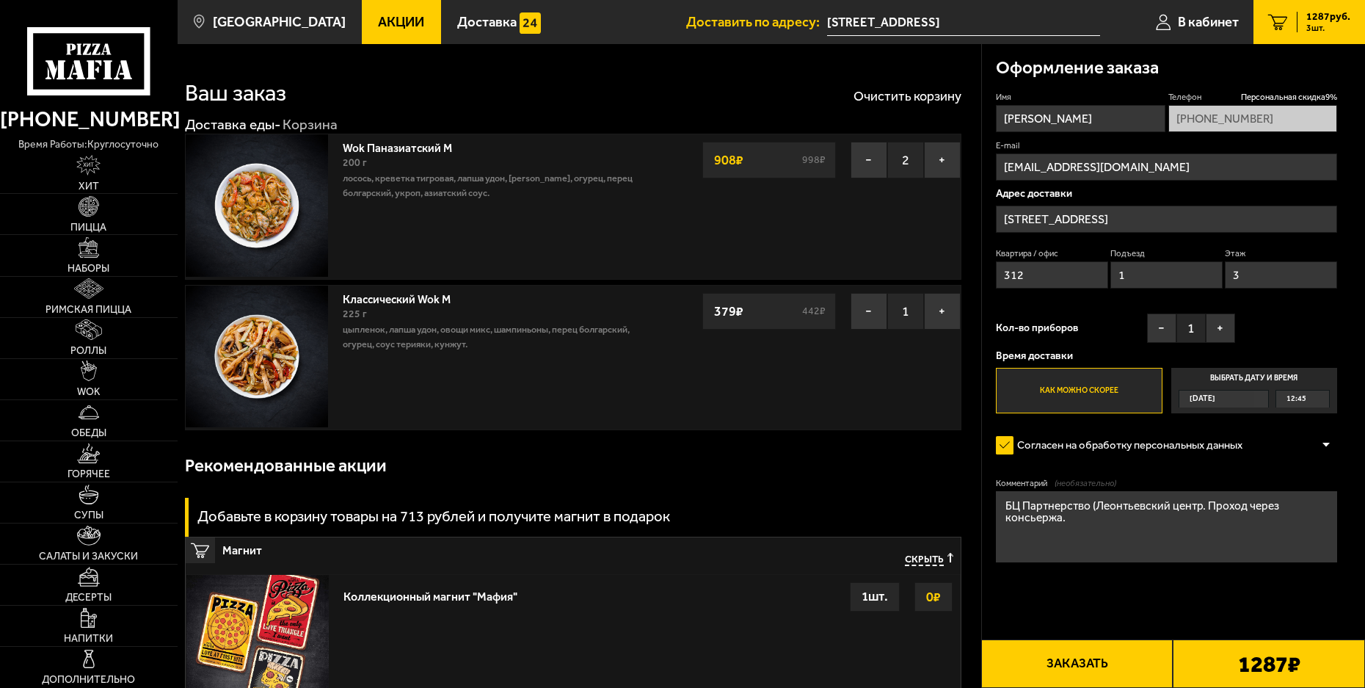
scroll to position [294, 0]
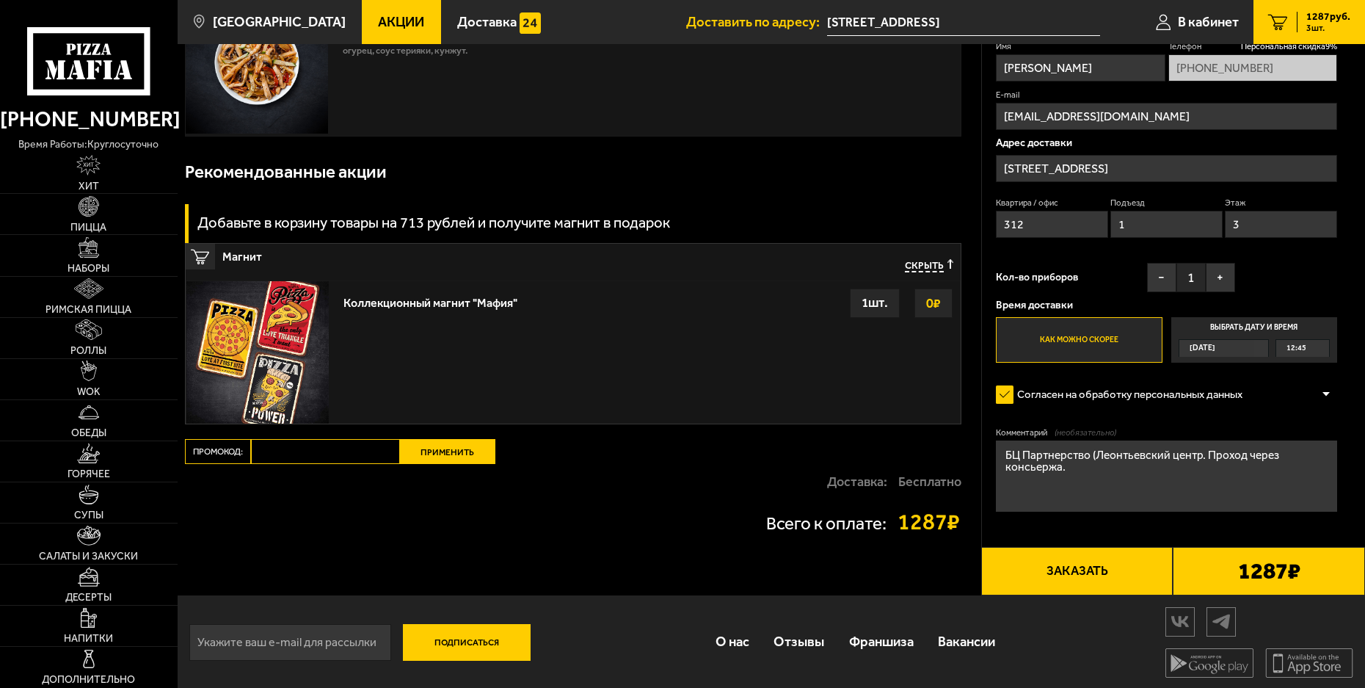
click at [354, 459] on input "Промокод:" at bounding box center [325, 451] width 149 height 25
paste input "WEEK"
type input "WEEK"
click at [429, 451] on button "Применить" at bounding box center [447, 451] width 95 height 25
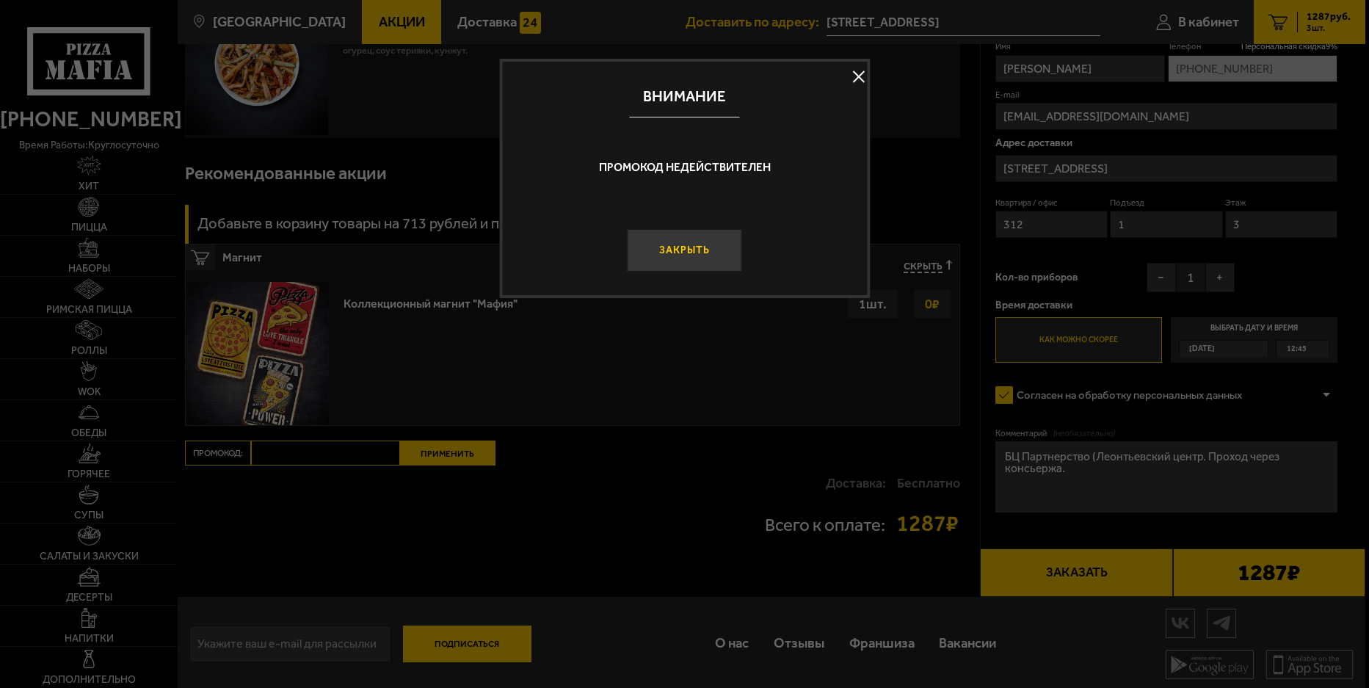
click at [668, 259] on button "Закрыть" at bounding box center [685, 250] width 114 height 43
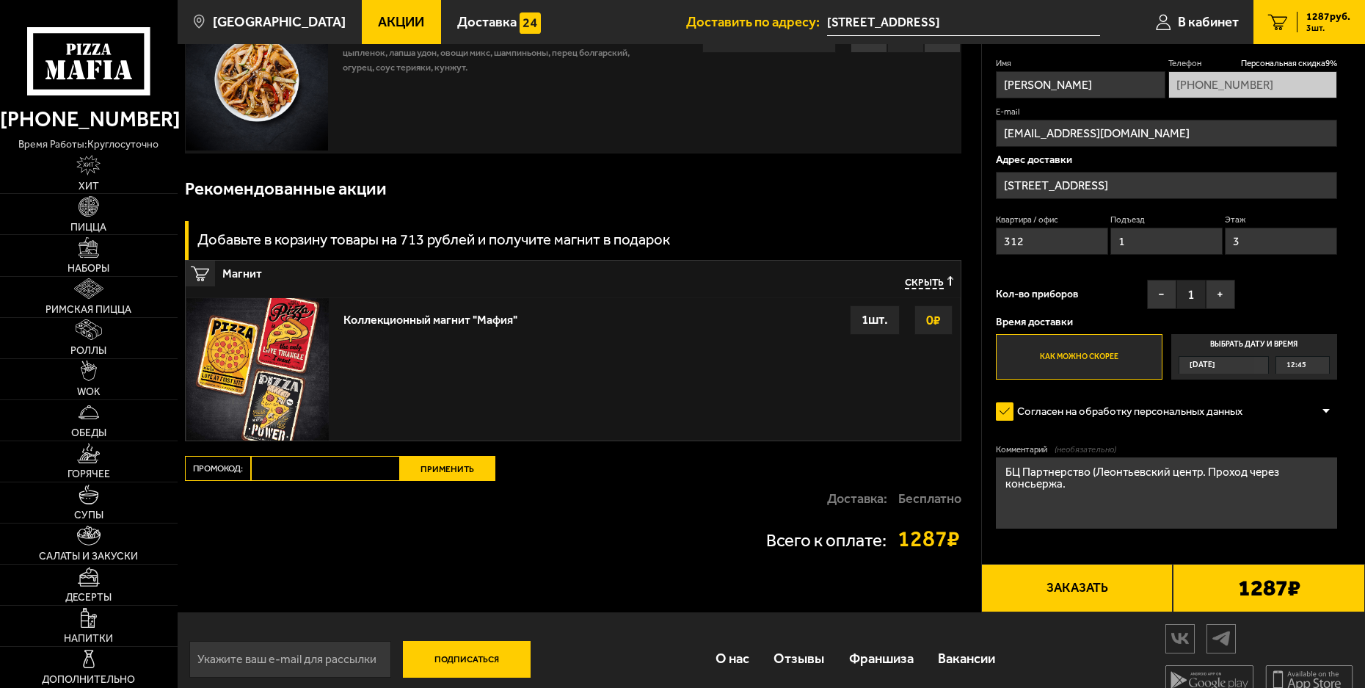
scroll to position [297, 0]
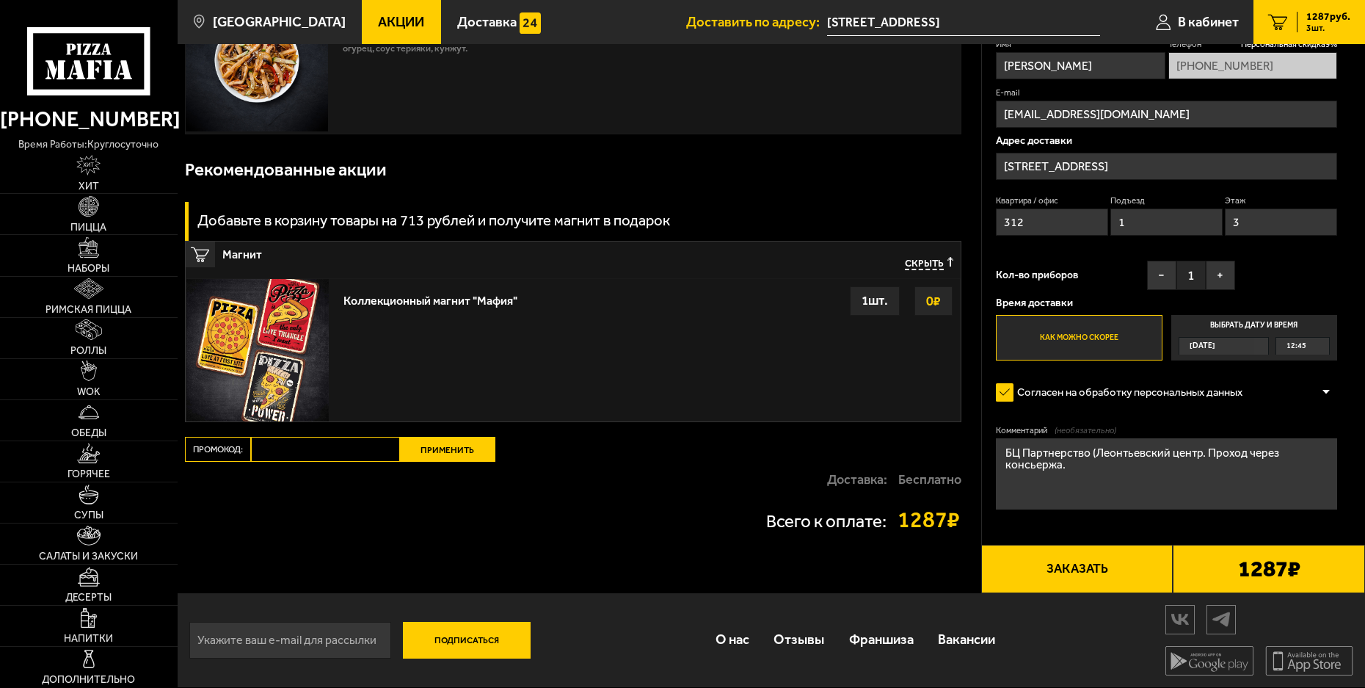
click at [273, 448] on input "Промокод:" at bounding box center [325, 449] width 149 height 25
paste input "WEEK"
type input "WEEK"
click at [444, 451] on button "Применить" at bounding box center [447, 449] width 95 height 25
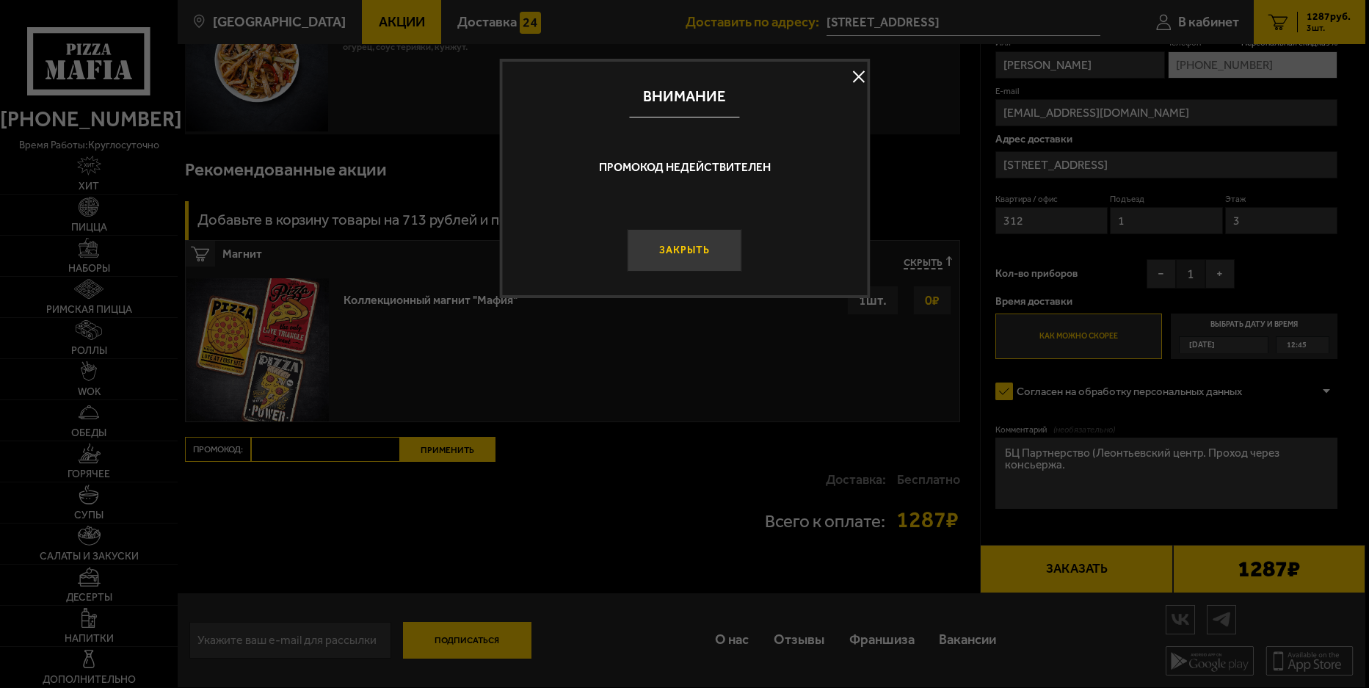
click at [677, 249] on button "Закрыть" at bounding box center [685, 250] width 114 height 43
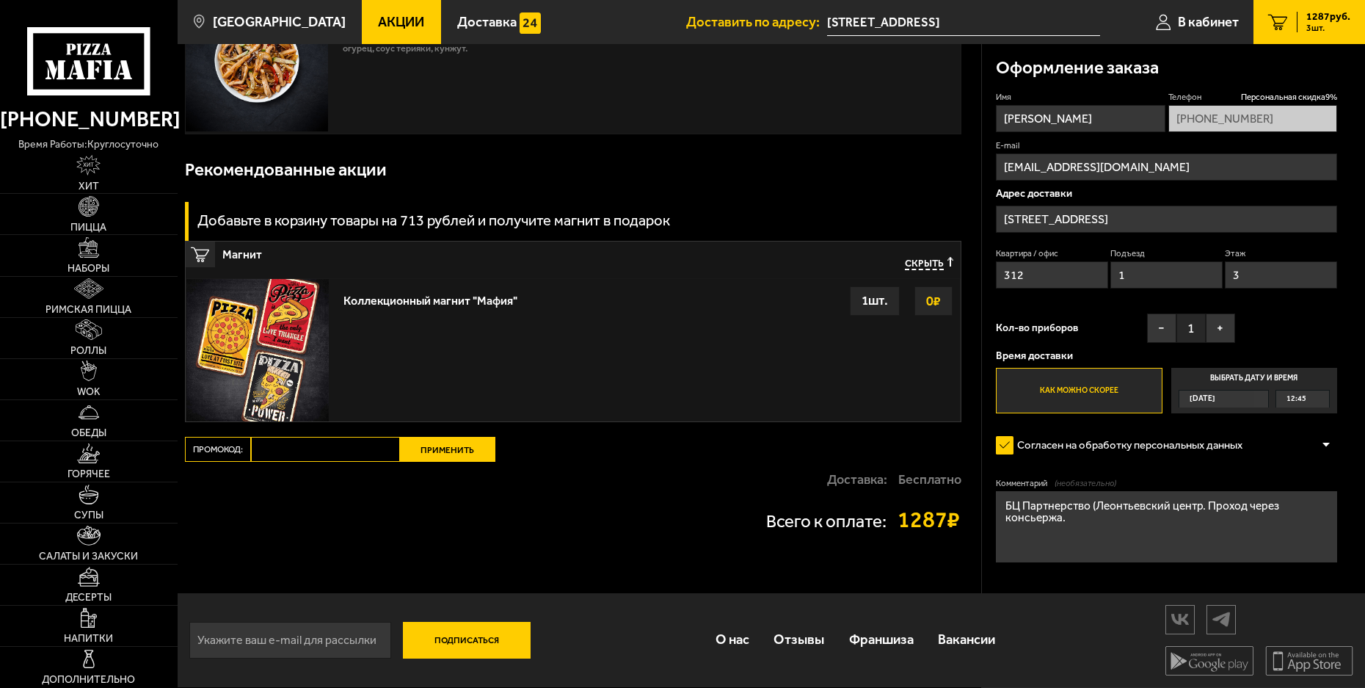
scroll to position [0, 0]
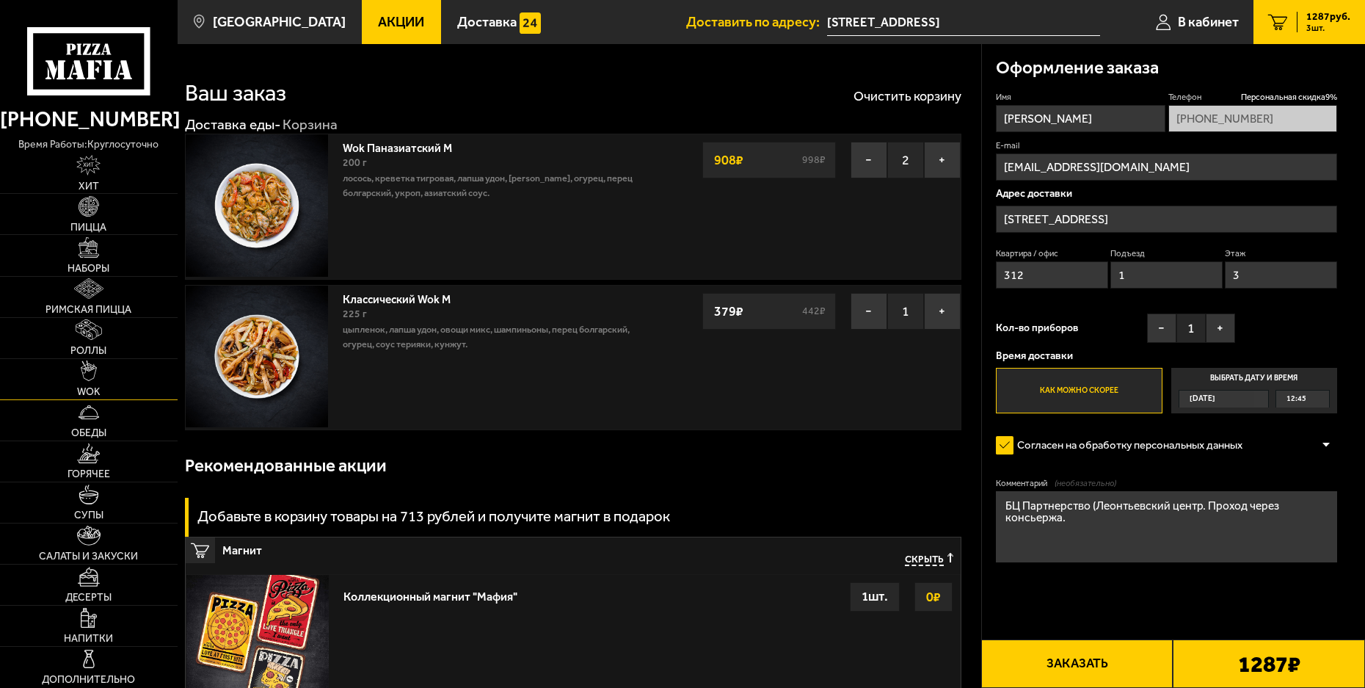
drag, startPoint x: 87, startPoint y: 181, endPoint x: 74, endPoint y: 379, distance: 199.3
click at [863, 156] on button "−" at bounding box center [869, 160] width 37 height 37
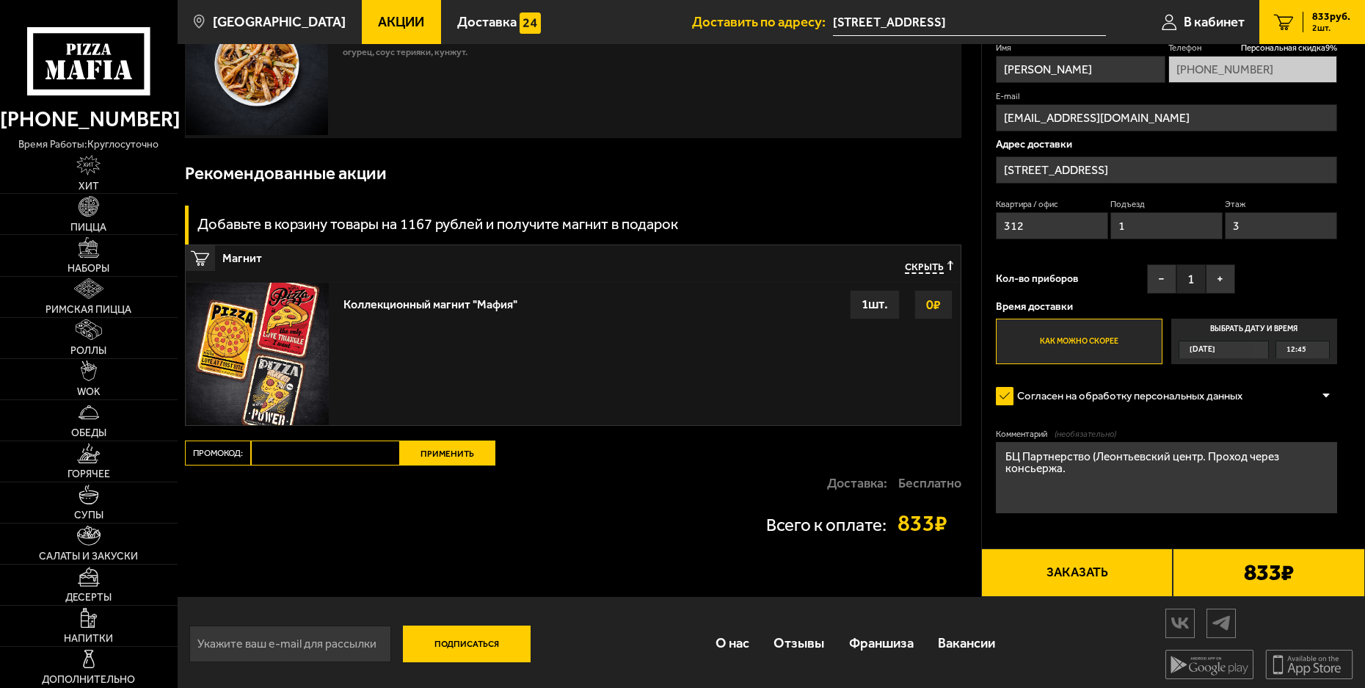
scroll to position [297, 0]
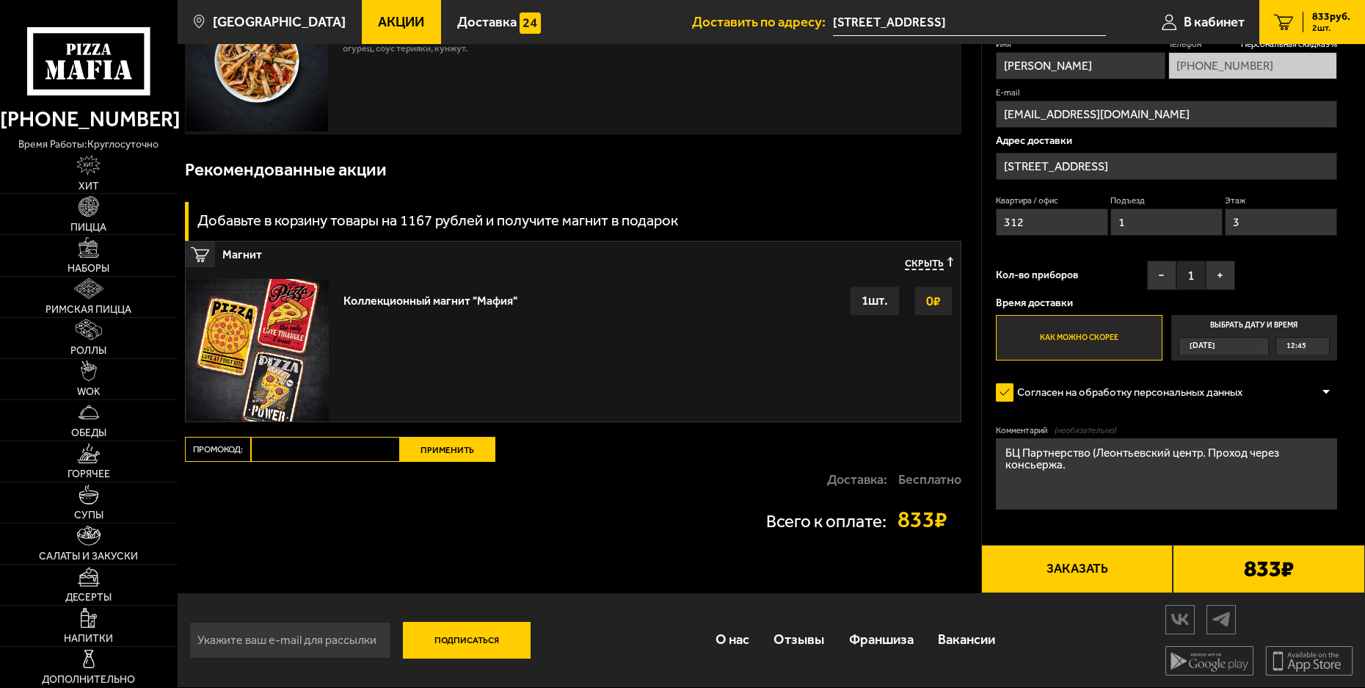
click at [322, 449] on input "Промокод:" at bounding box center [325, 449] width 149 height 25
paste input "WEEK"
type input "WEEK"
click at [443, 443] on button "Применить" at bounding box center [447, 449] width 95 height 25
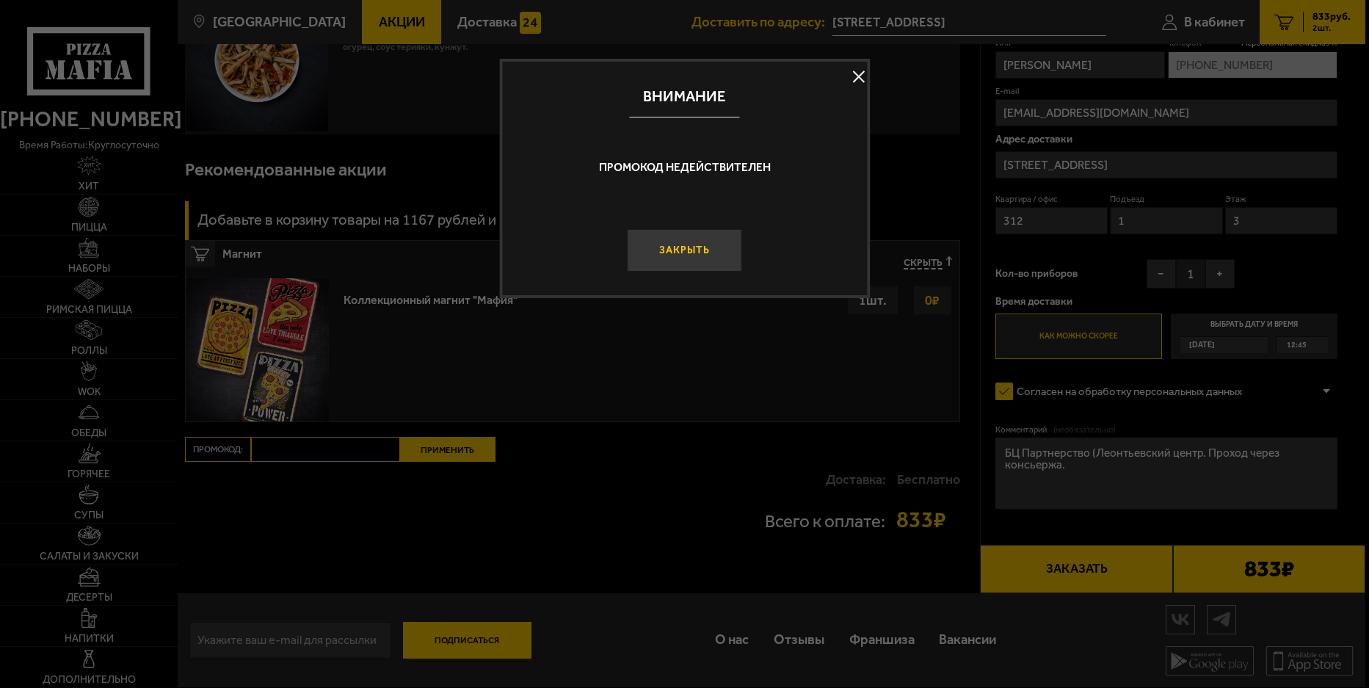
click at [691, 253] on button "Закрыть" at bounding box center [685, 250] width 114 height 43
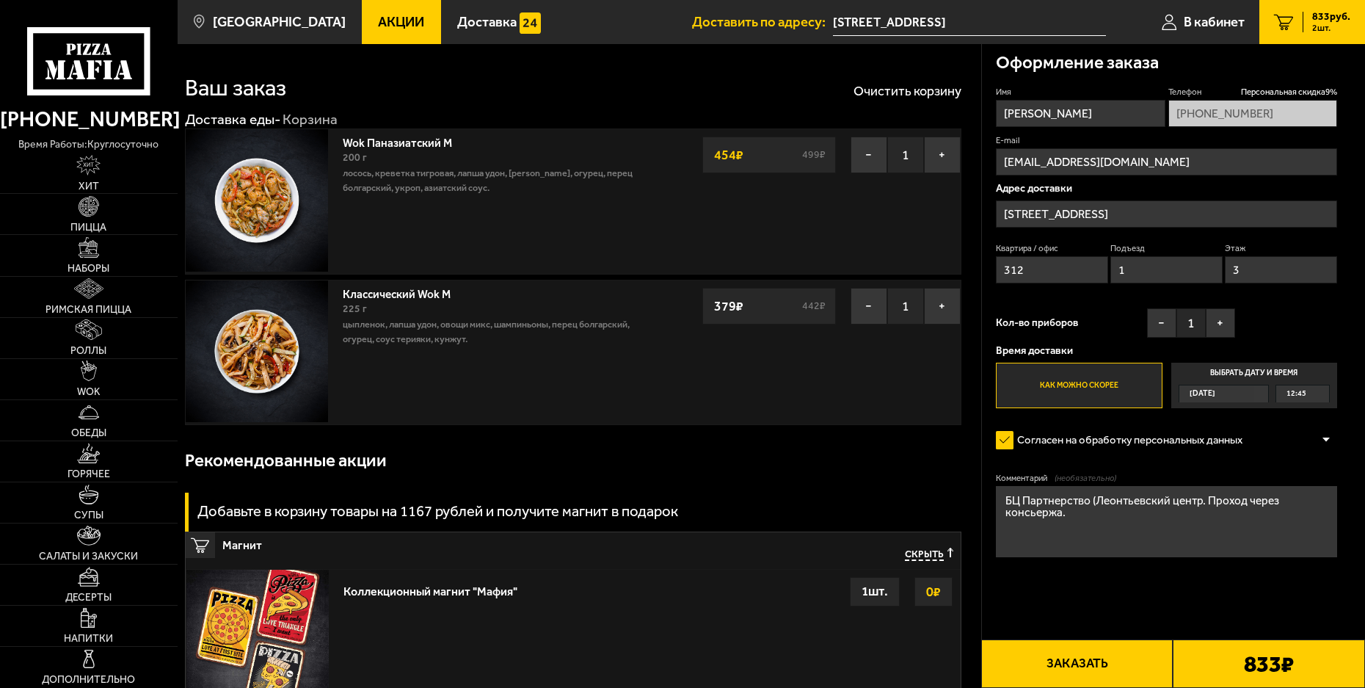
scroll to position [0, 0]
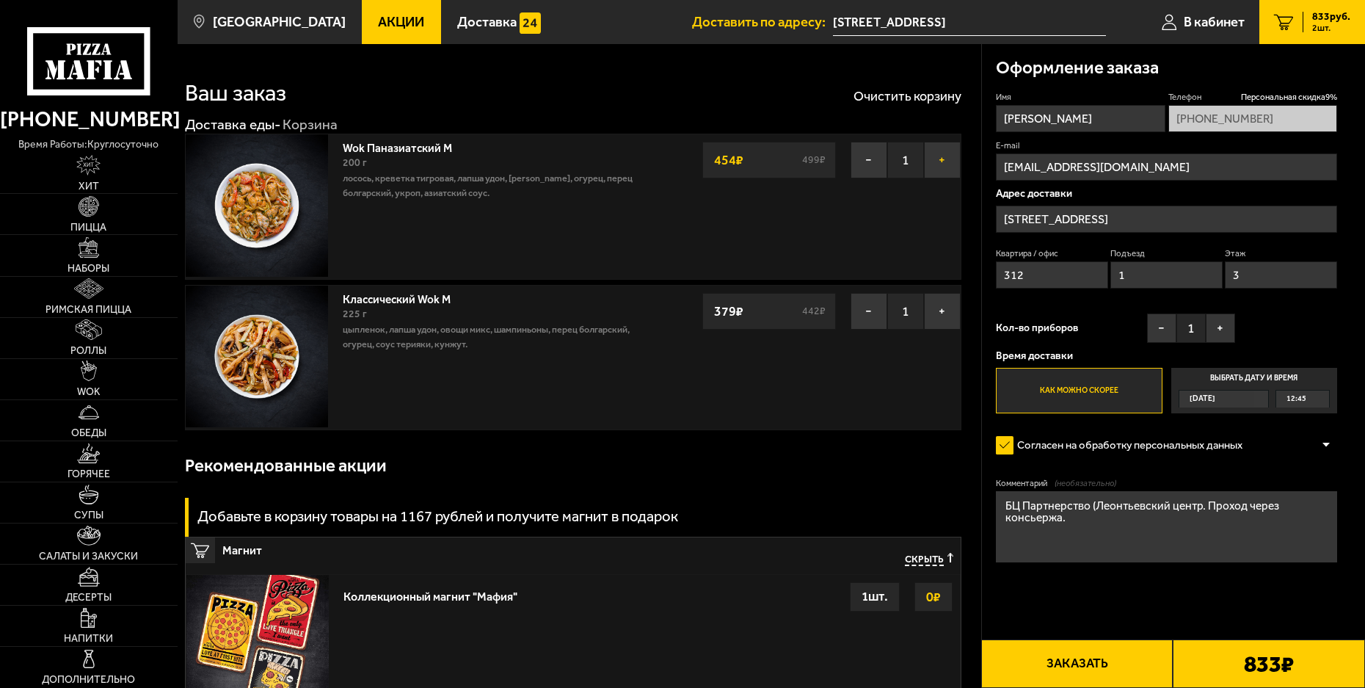
click at [934, 162] on button "+" at bounding box center [942, 160] width 37 height 37
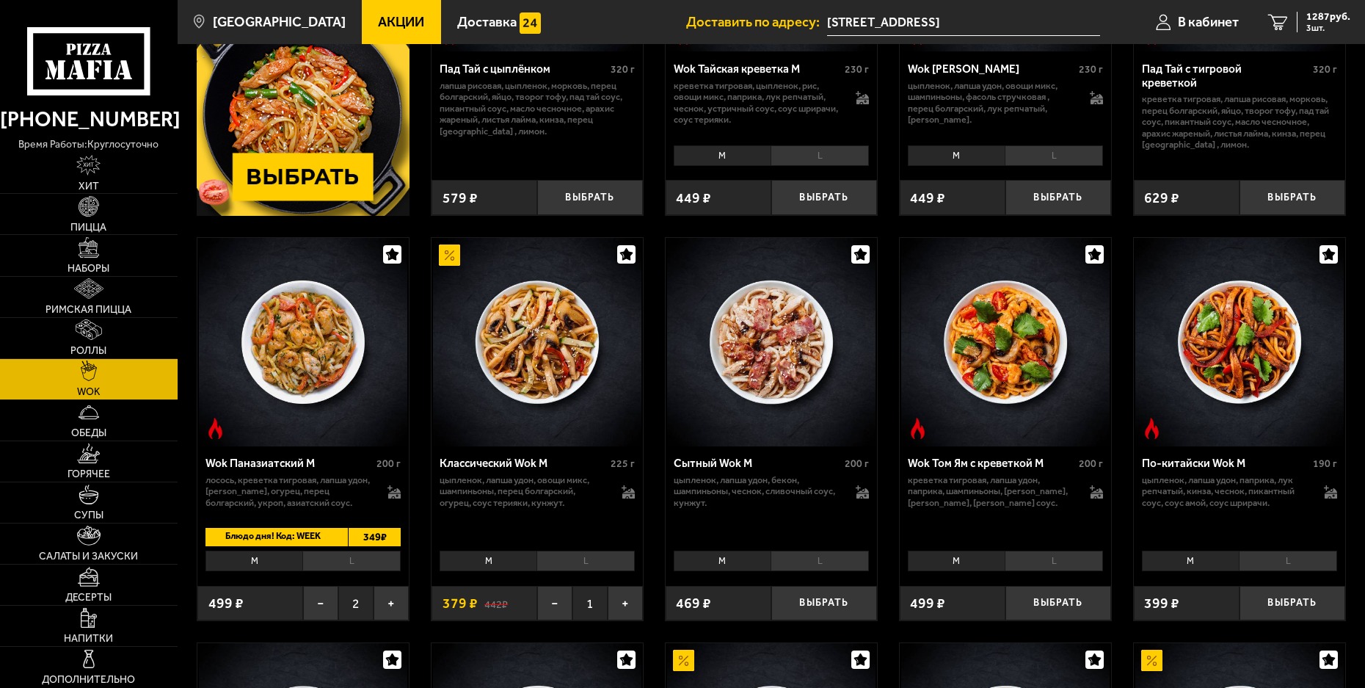
scroll to position [294, 0]
click at [305, 535] on span "Блюдо дня! Код: WEEK" at bounding box center [271, 536] width 130 height 18
click at [374, 534] on span "349 ₽" at bounding box center [374, 536] width 53 height 18
click at [253, 556] on li "M" at bounding box center [255, 560] width 98 height 21
click at [258, 559] on li "M" at bounding box center [255, 560] width 98 height 21
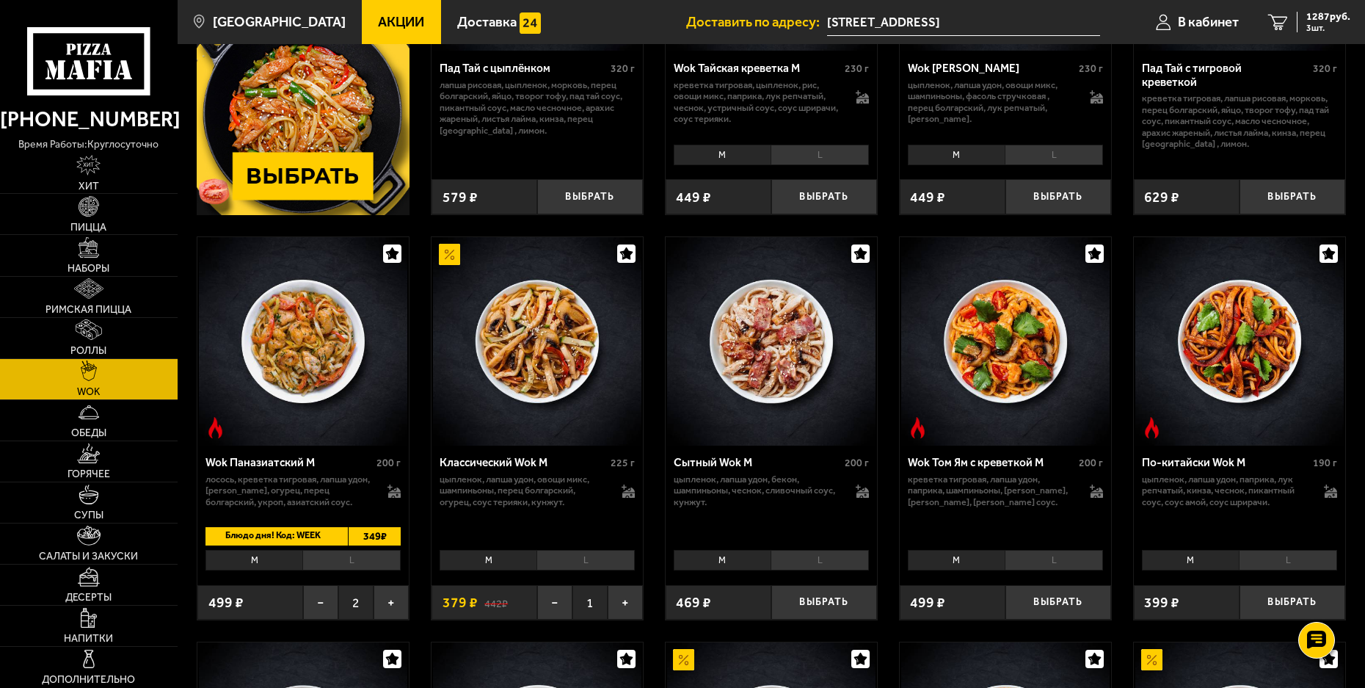
click at [284, 534] on span "Блюдо дня! Код: WEEK" at bounding box center [271, 536] width 130 height 18
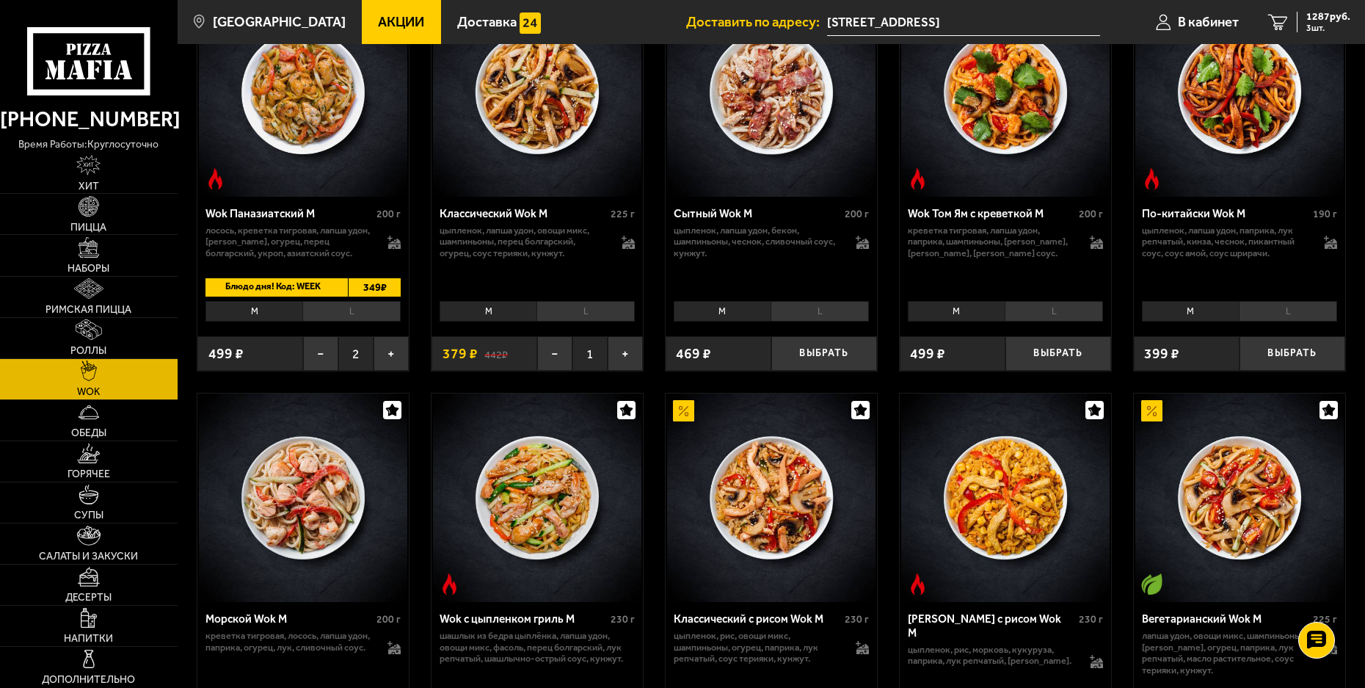
scroll to position [661, 0]
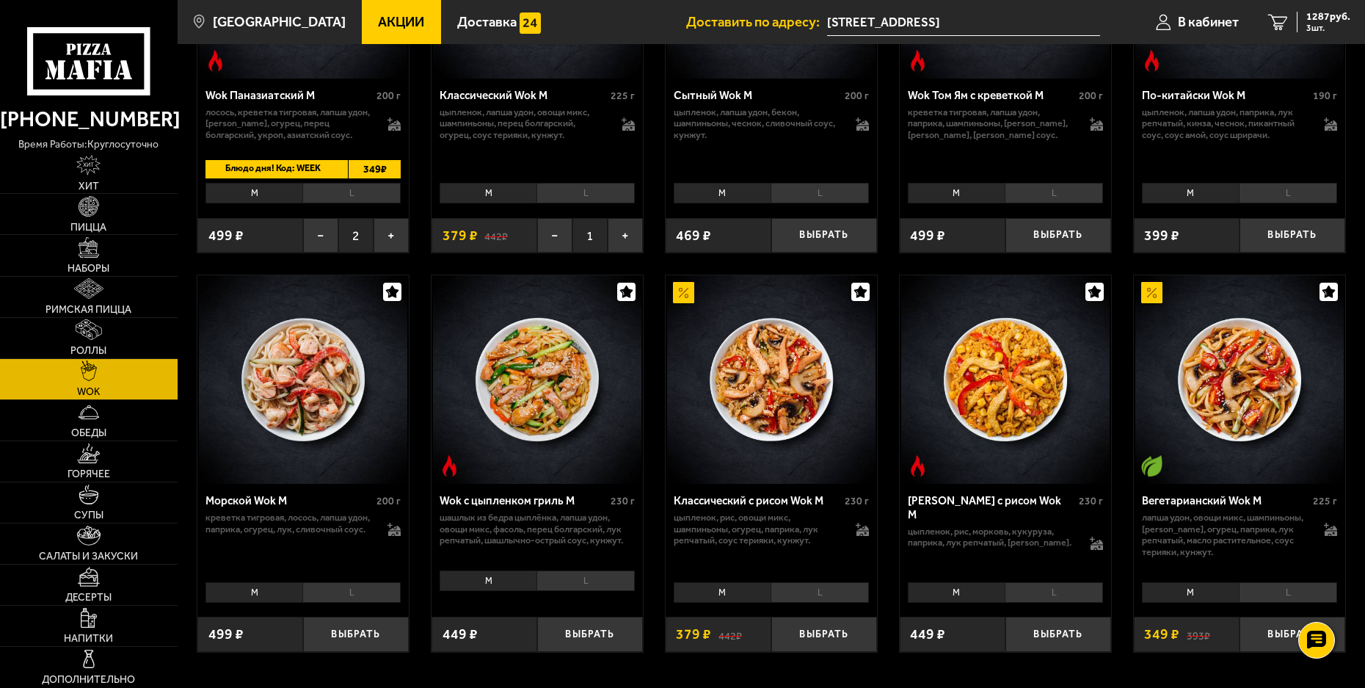
click at [835, 588] on li "L" at bounding box center [820, 592] width 98 height 21
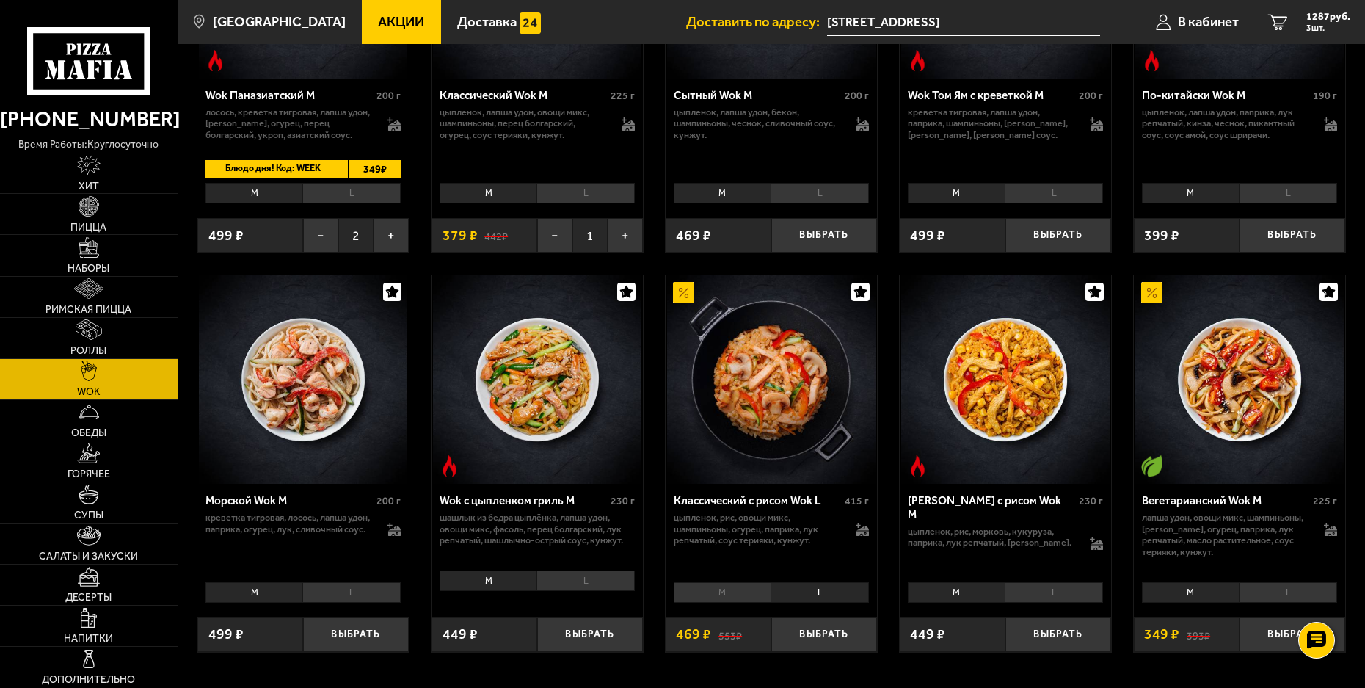
click at [724, 595] on li "M" at bounding box center [723, 592] width 98 height 21
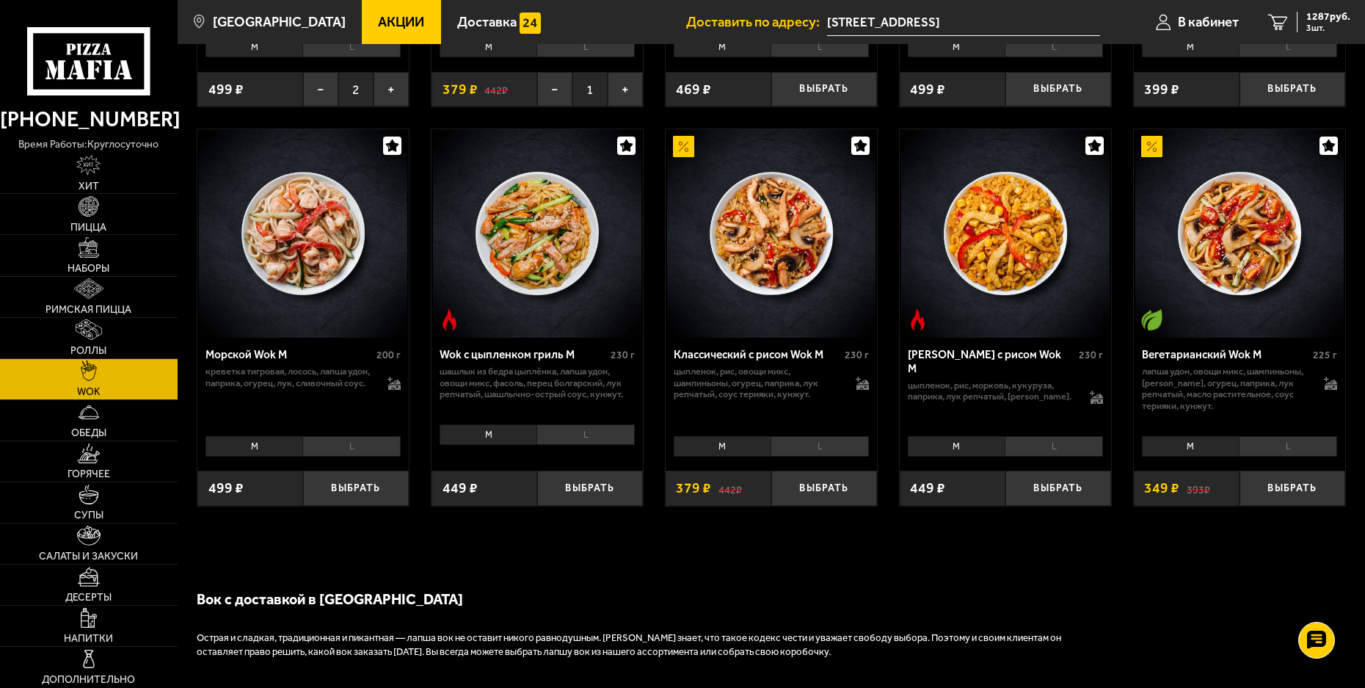
scroll to position [807, 0]
